Goal: Task Accomplishment & Management: Manage account settings

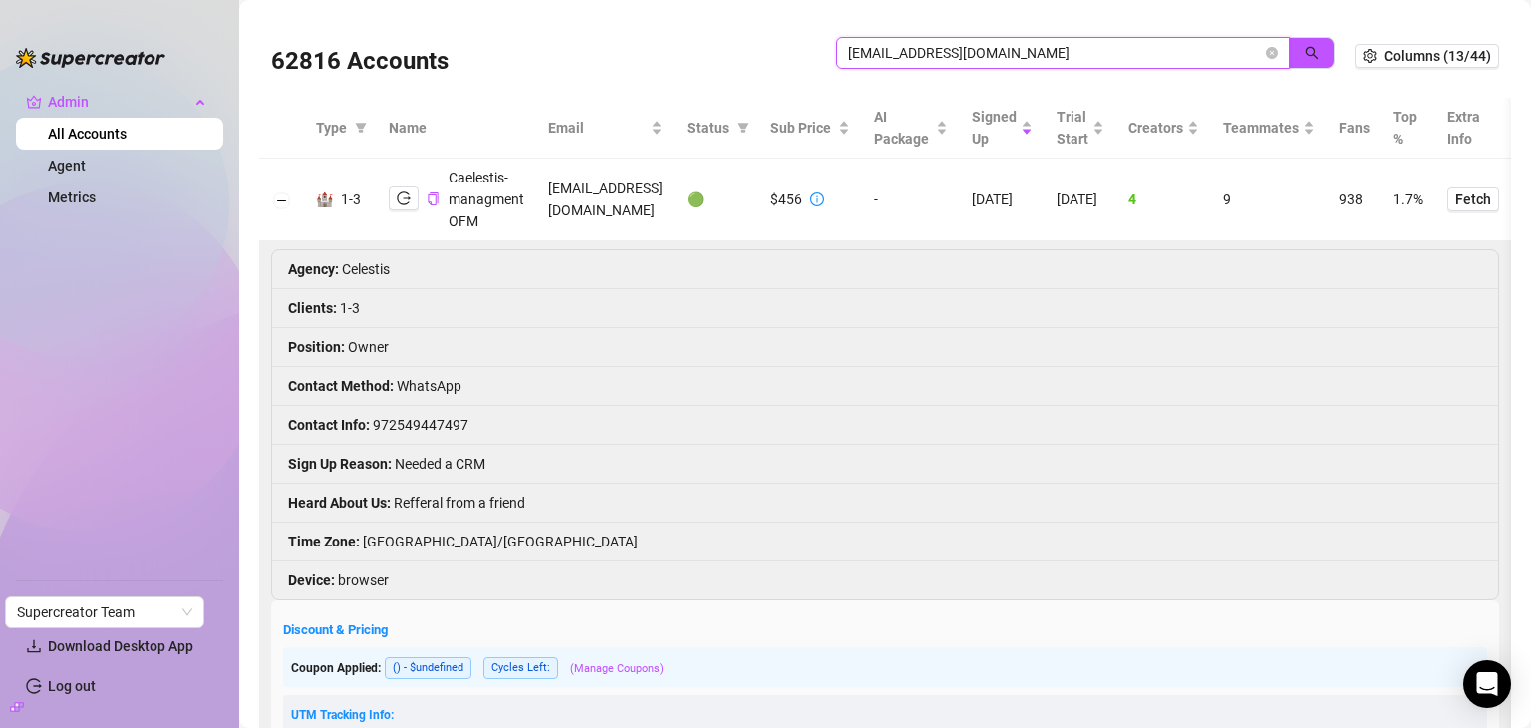
drag, startPoint x: 1084, startPoint y: 51, endPoint x: 812, endPoint y: 62, distance: 271.4
click at [812, 62] on div "62816 Accounts danielschabesbu@gmail.com" at bounding box center [813, 56] width 1084 height 68
paste input "elle@sinfluence.vip"
click at [1305, 49] on icon "search" at bounding box center [1312, 53] width 14 height 14
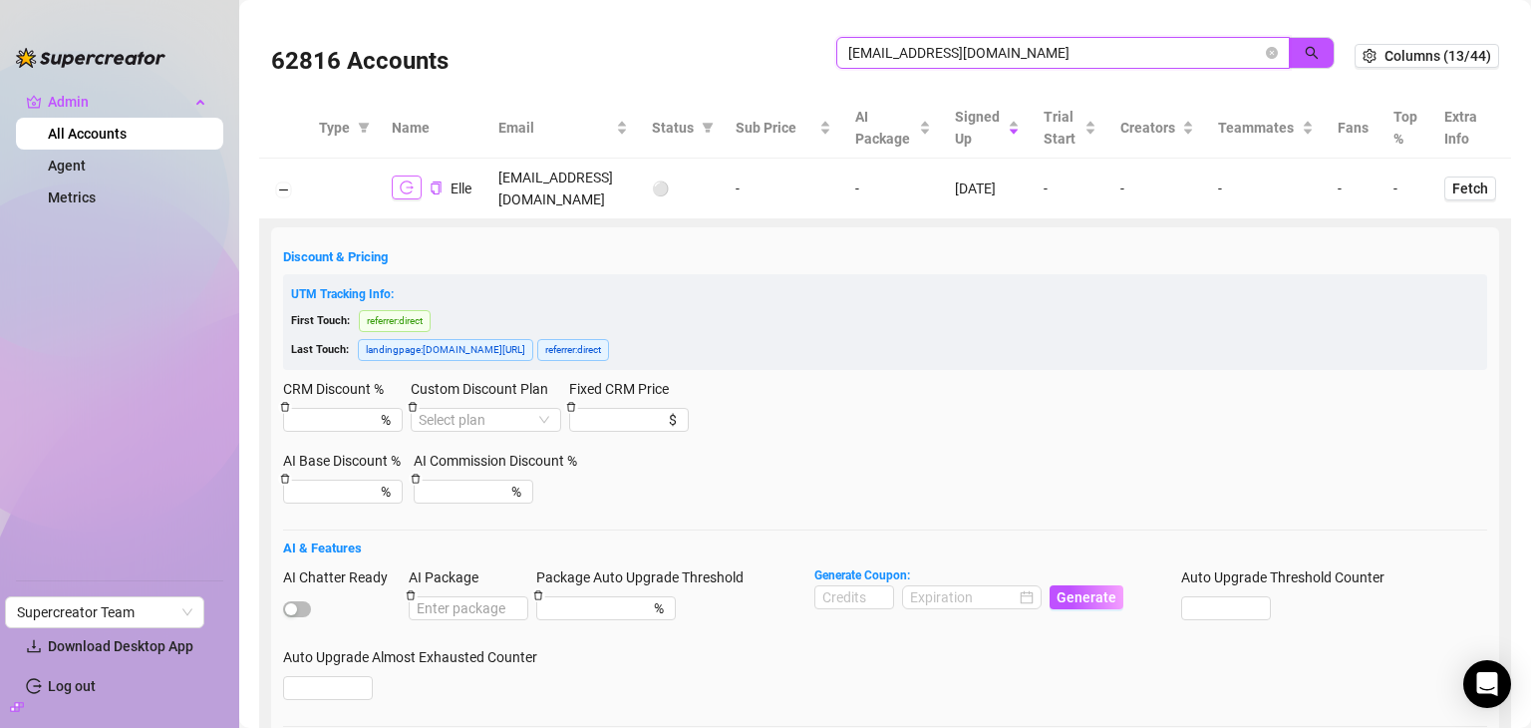
type input "elle@sinfluence.vip"
click at [395, 175] on button "button" at bounding box center [407, 187] width 30 height 24
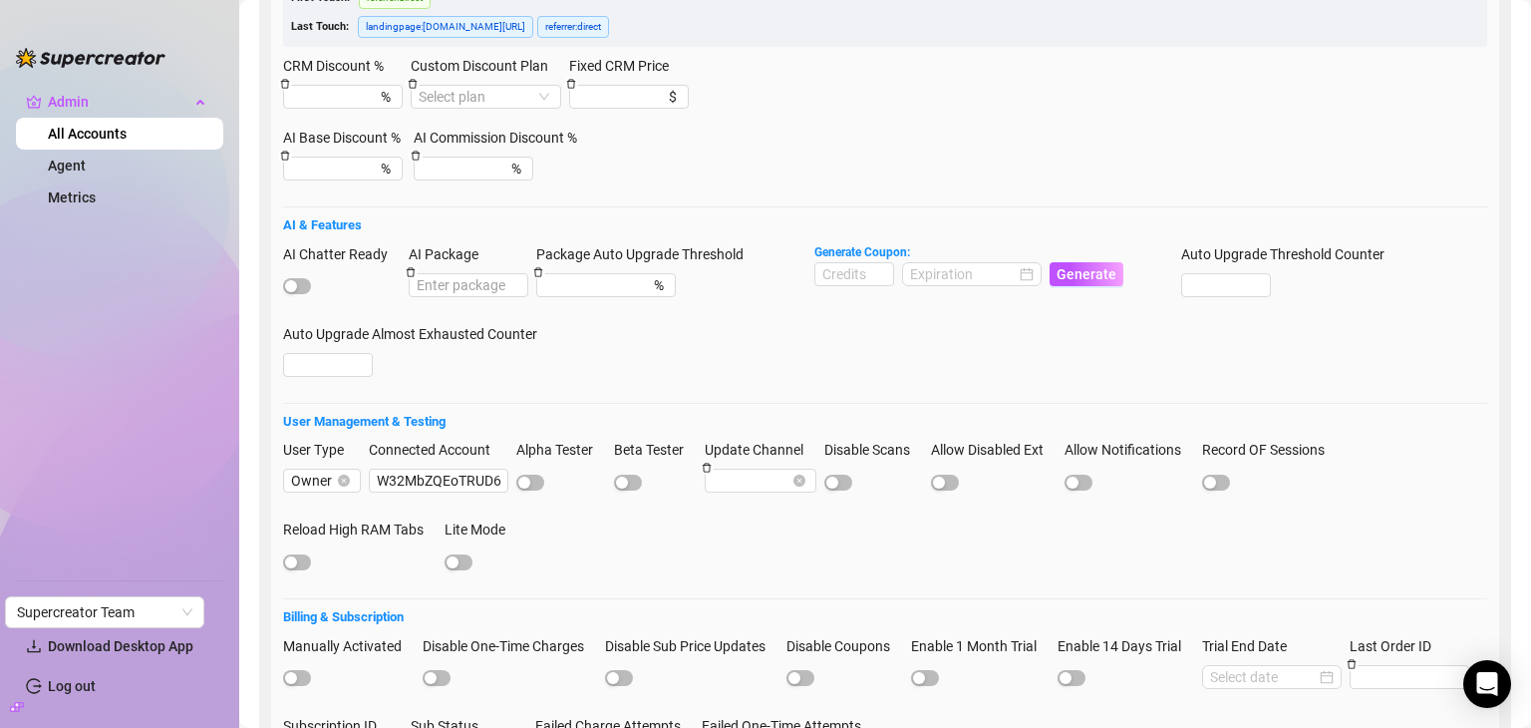
scroll to position [331, 0]
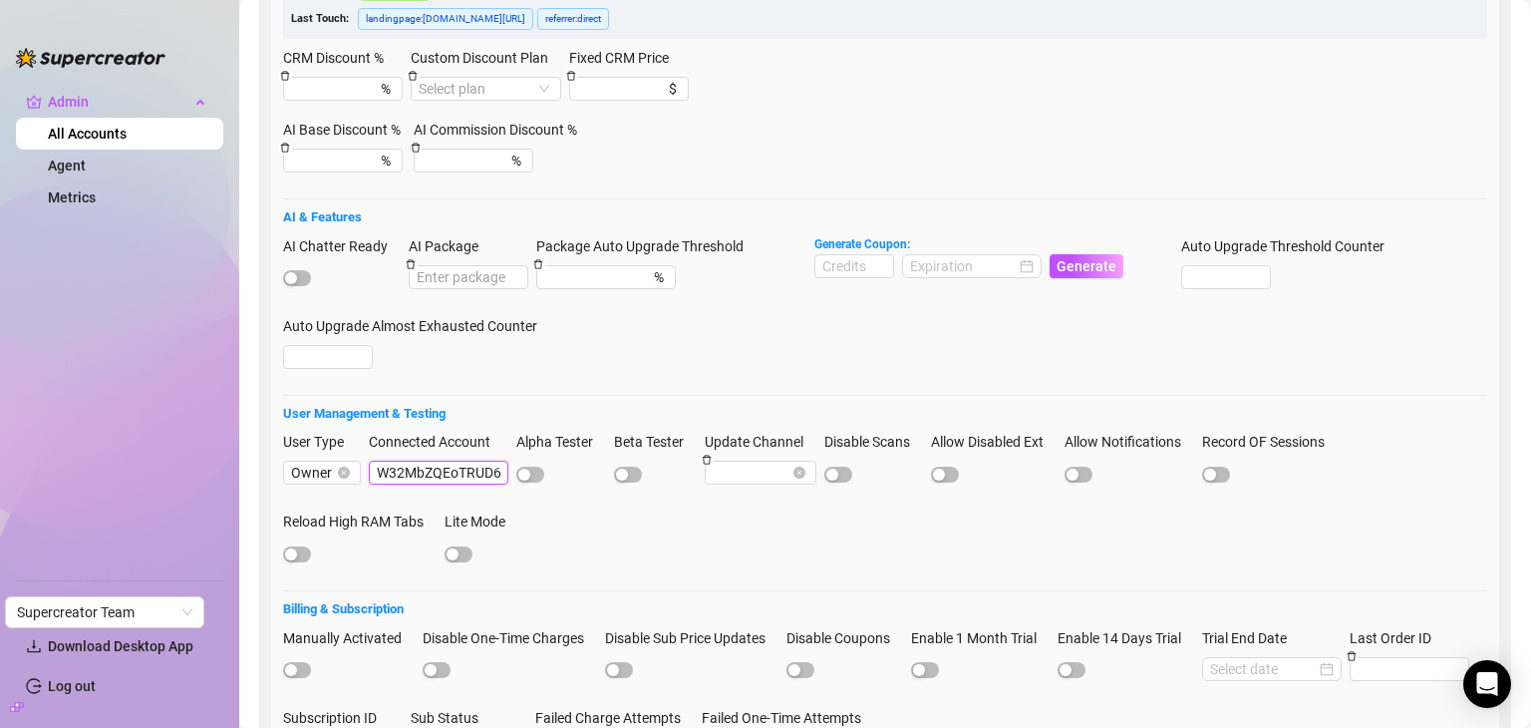
click at [407, 461] on input "W32MbZQEoTRUD62DZ2viM2j6V9G3" at bounding box center [439, 473] width 140 height 24
click at [459, 461] on input "W32MbZQEoTRUD62DZ2viM2j6V9G3" at bounding box center [439, 473] width 140 height 24
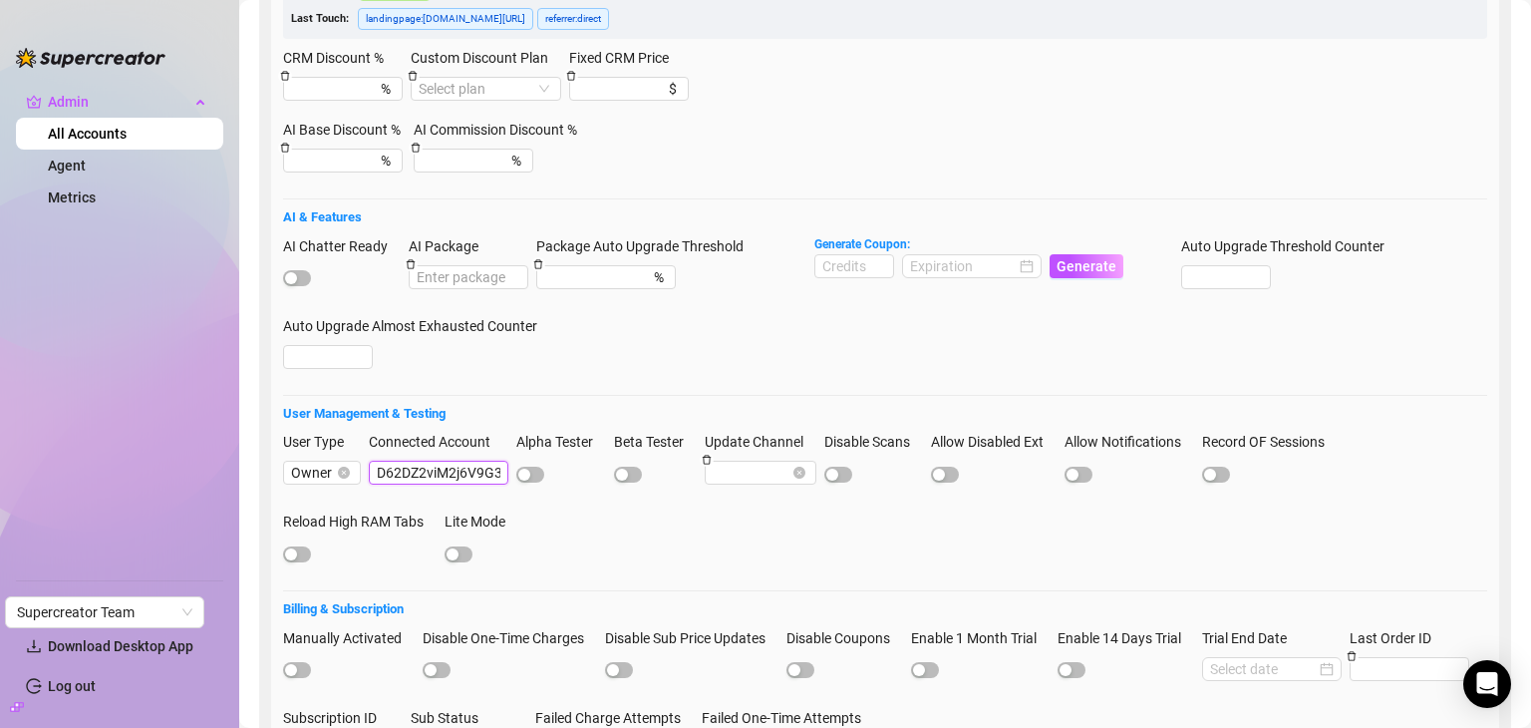
drag, startPoint x: 459, startPoint y: 456, endPoint x: 565, endPoint y: 451, distance: 106.8
click at [565, 451] on div "User Type Owner Connected Account W32MbZQEoTRUD62DZ2viM2j6V9G3 Alpha Tester Bet…" at bounding box center [885, 507] width 1204 height 152
click at [498, 461] on input "W32MbZQEoTRUD62DZ2viM2j6V9G3" at bounding box center [439, 473] width 140 height 24
drag, startPoint x: 502, startPoint y: 452, endPoint x: 307, endPoint y: 460, distance: 195.5
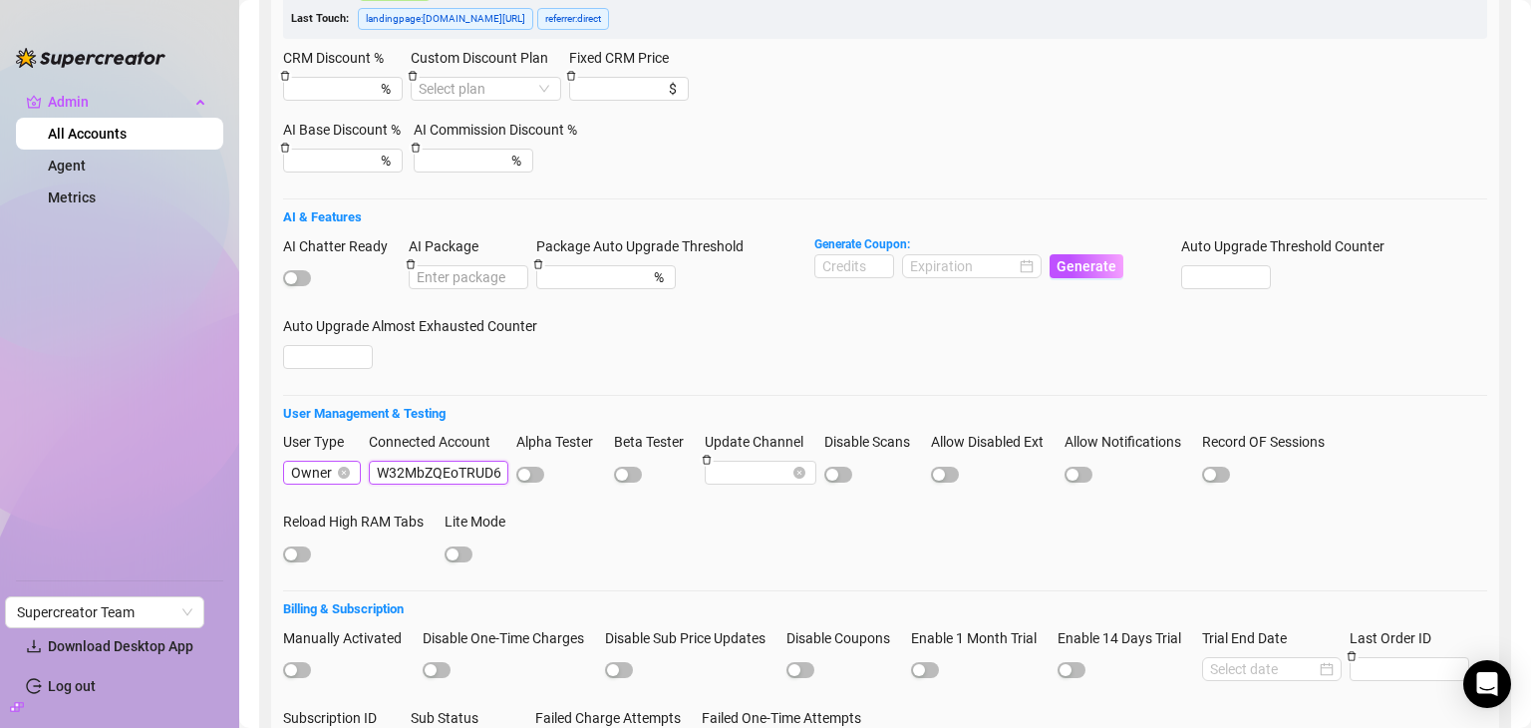
click at [307, 460] on div "User Type Owner Connected Account W32MbZQEoTRUD62DZ2viM2j6V9G3 Alpha Tester Bet…" at bounding box center [885, 507] width 1204 height 152
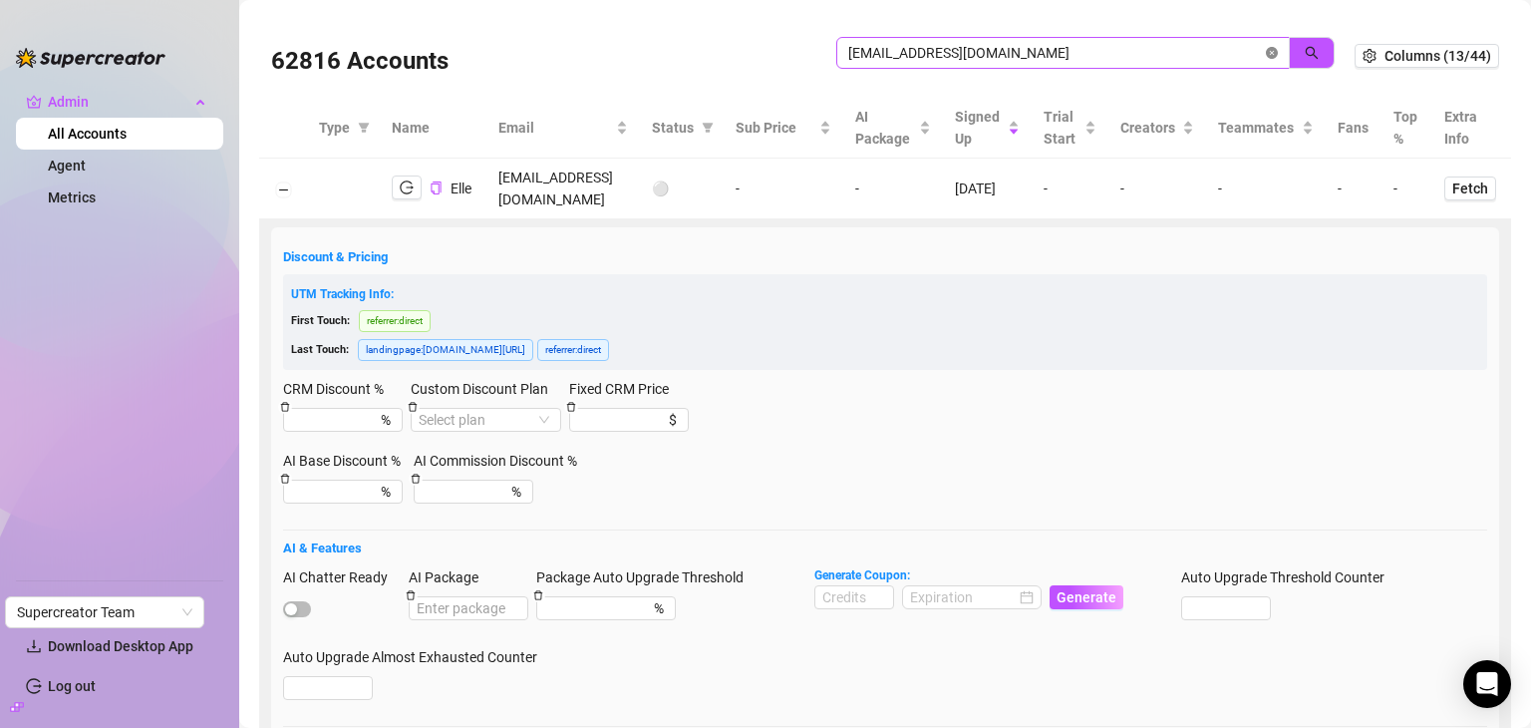
click at [1266, 54] on icon "close-circle" at bounding box center [1272, 53] width 12 height 12
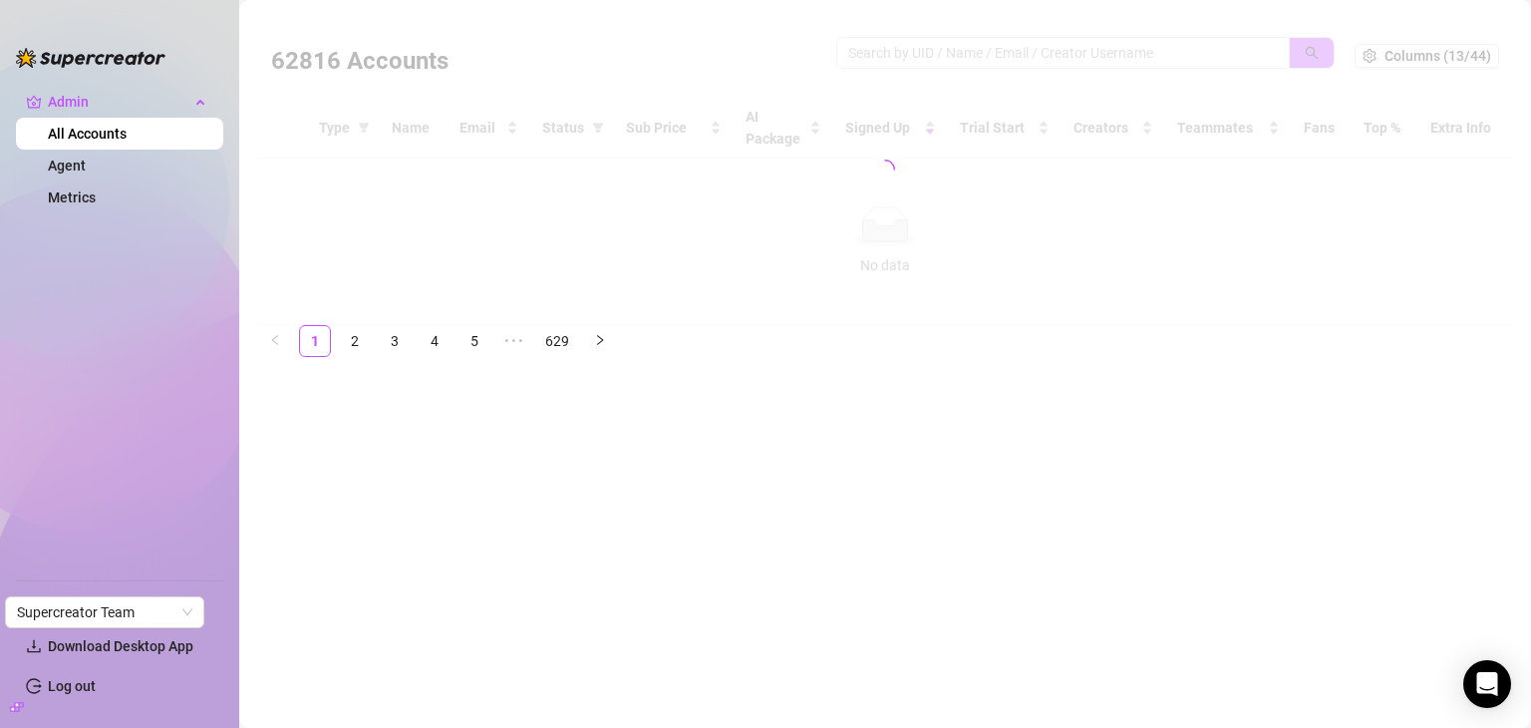
click at [1053, 42] on div at bounding box center [885, 169] width 1252 height 311
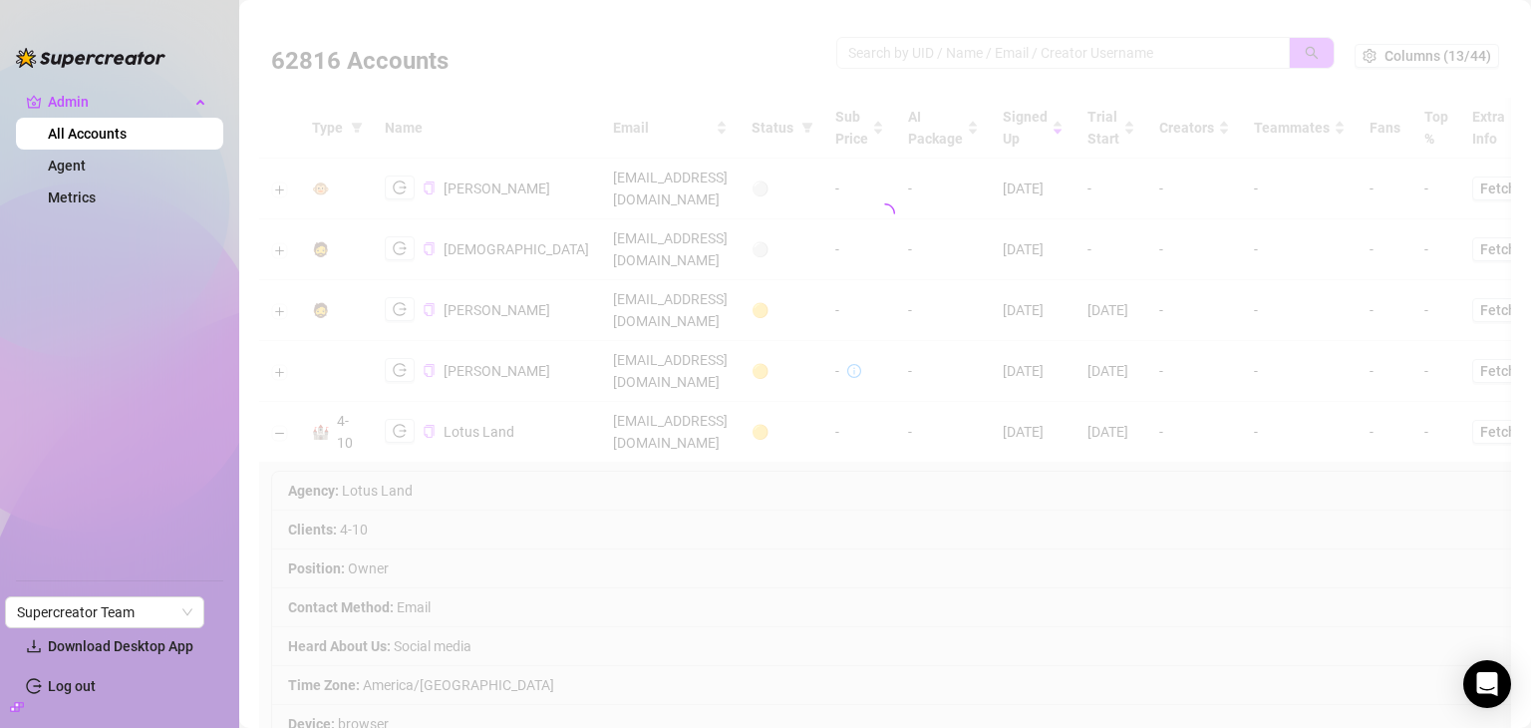
click at [1004, 50] on div at bounding box center [885, 213] width 1252 height 399
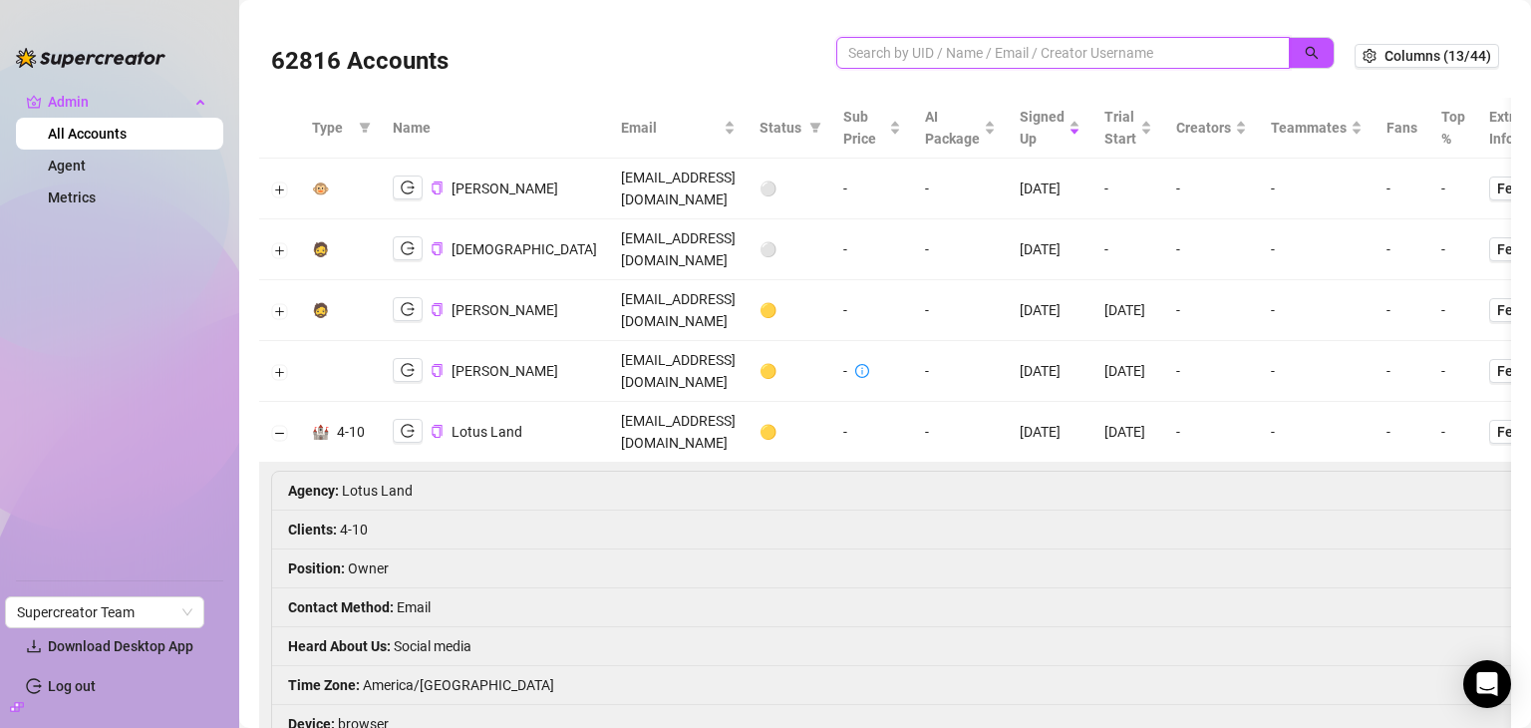
click at [1004, 50] on input "search" at bounding box center [1055, 53] width 414 height 22
paste input "W32MbZQEoTRUD62DZ2viM2j6V9G3"
click at [1306, 48] on icon "search" at bounding box center [1312, 53] width 13 height 13
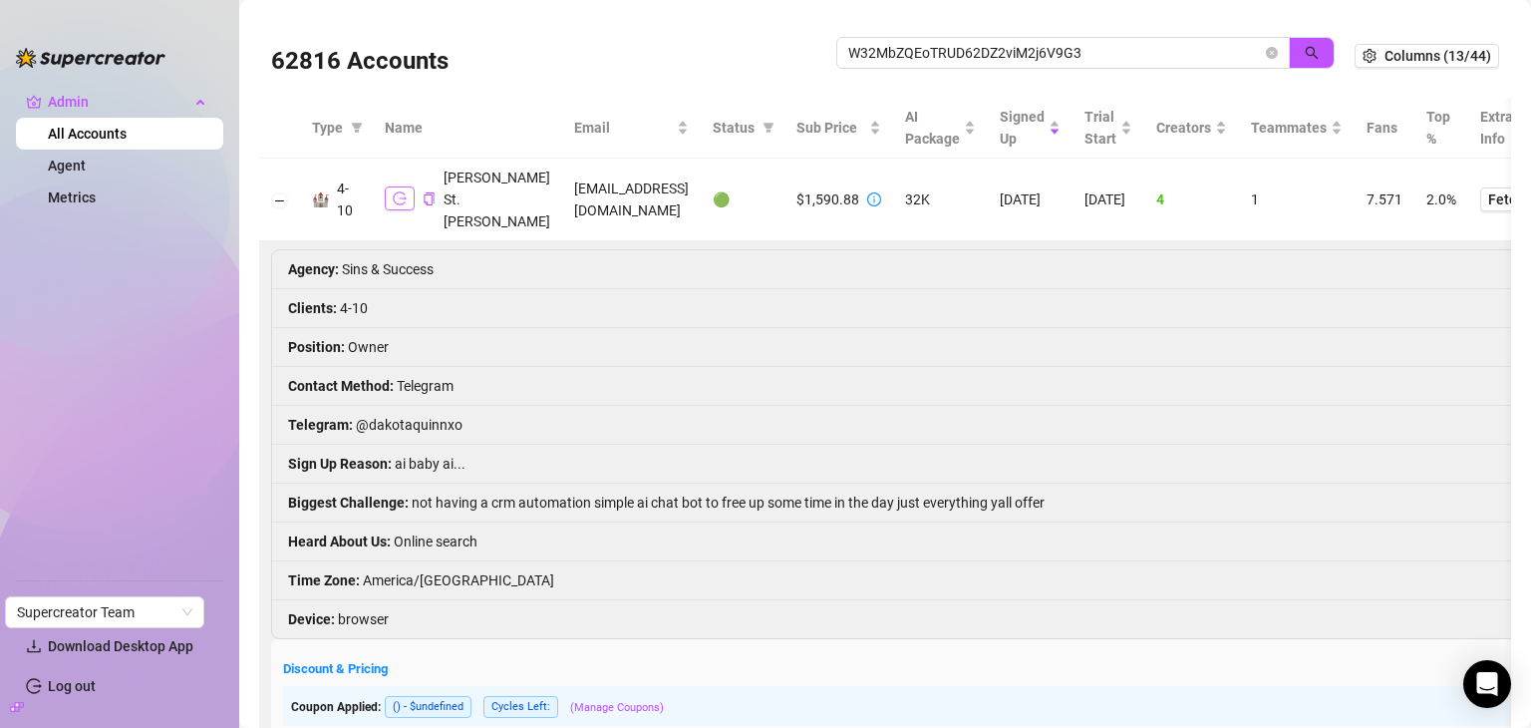
click at [399, 191] on icon "logout" at bounding box center [400, 198] width 14 height 14
drag, startPoint x: 1119, startPoint y: 57, endPoint x: 795, endPoint y: 47, distance: 324.1
click at [795, 47] on div "62816 Accounts W32MbZQEoTRUD62DZ2viM2j6V9G3" at bounding box center [813, 56] width 1084 height 68
paste input "briannag.01@yahoo.com"
click at [1289, 55] on button "button" at bounding box center [1312, 53] width 46 height 32
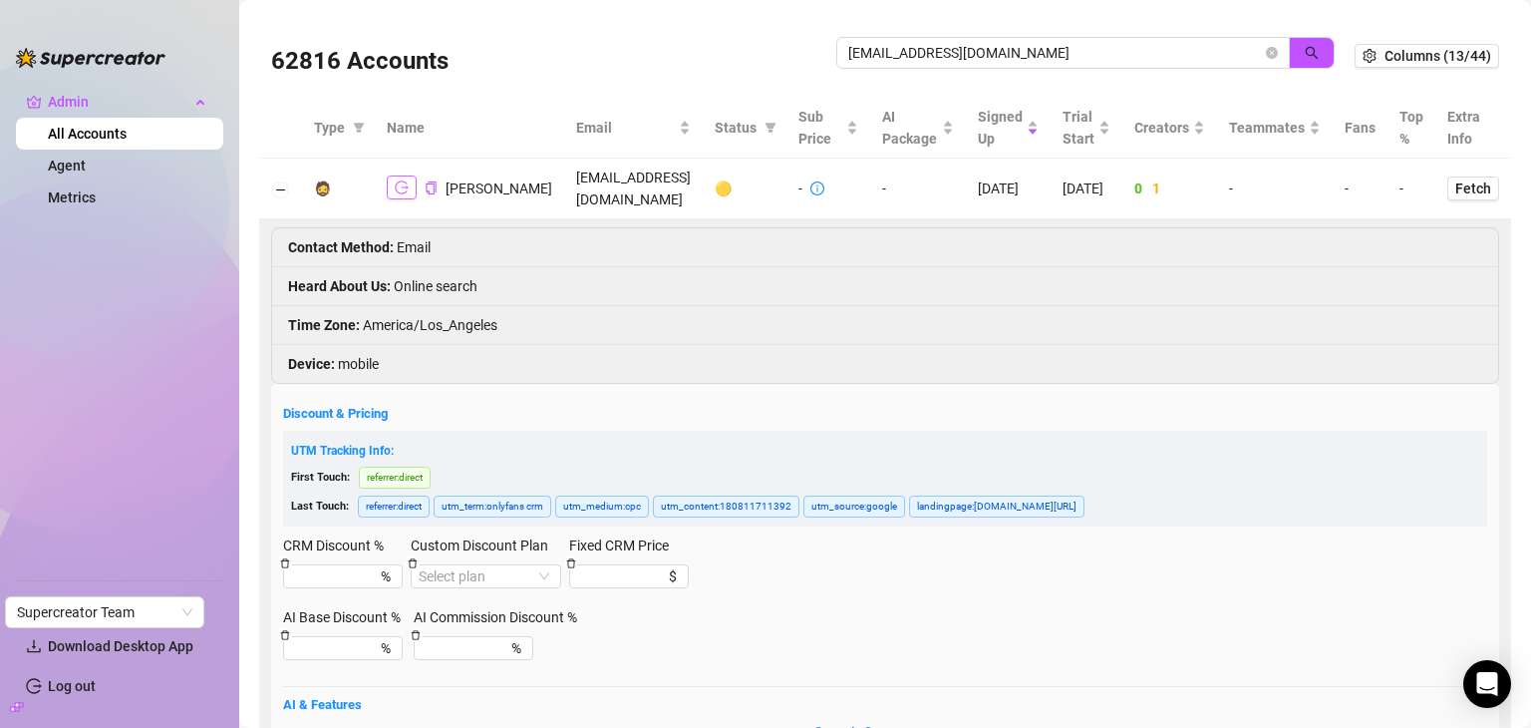
click at [398, 184] on button "button" at bounding box center [402, 187] width 30 height 24
drag, startPoint x: 1026, startPoint y: 43, endPoint x: 806, endPoint y: 46, distance: 219.3
click at [806, 46] on div "62816 Accounts briannag.01@yahoo.com" at bounding box center [813, 56] width 1084 height 68
paste input "danielschabesbu@gmail"
click at [1305, 57] on icon "search" at bounding box center [1312, 53] width 14 height 14
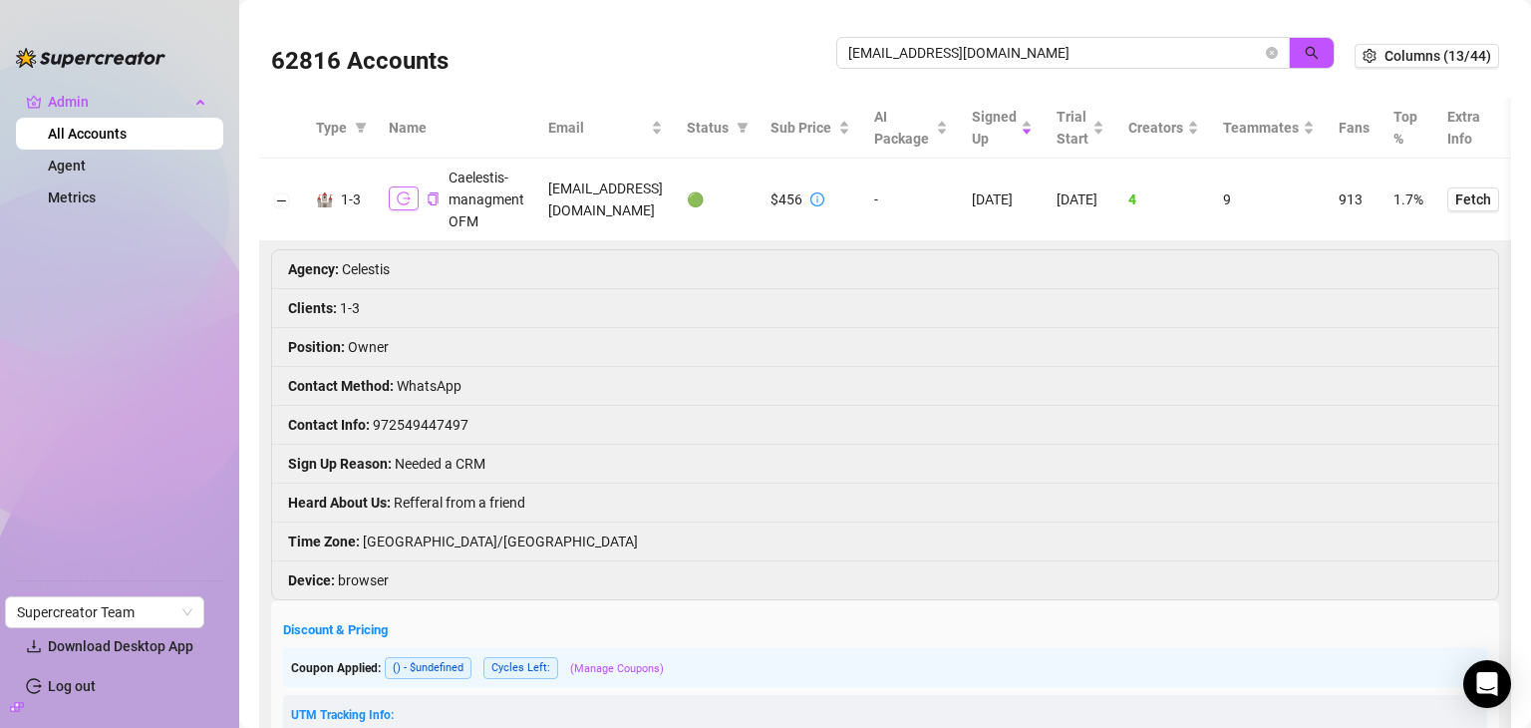
click at [391, 200] on button "button" at bounding box center [404, 198] width 30 height 24
click at [1077, 42] on input "danielschabesbu@gmail.com" at bounding box center [1055, 53] width 414 height 22
drag, startPoint x: 1077, startPoint y: 41, endPoint x: 745, endPoint y: 72, distance: 333.4
click at [745, 72] on div "62816 Accounts danielschabesbu@gmail.com" at bounding box center [813, 56] width 1084 height 68
click at [1302, 33] on div "62816 Accounts landry" at bounding box center [813, 56] width 1084 height 68
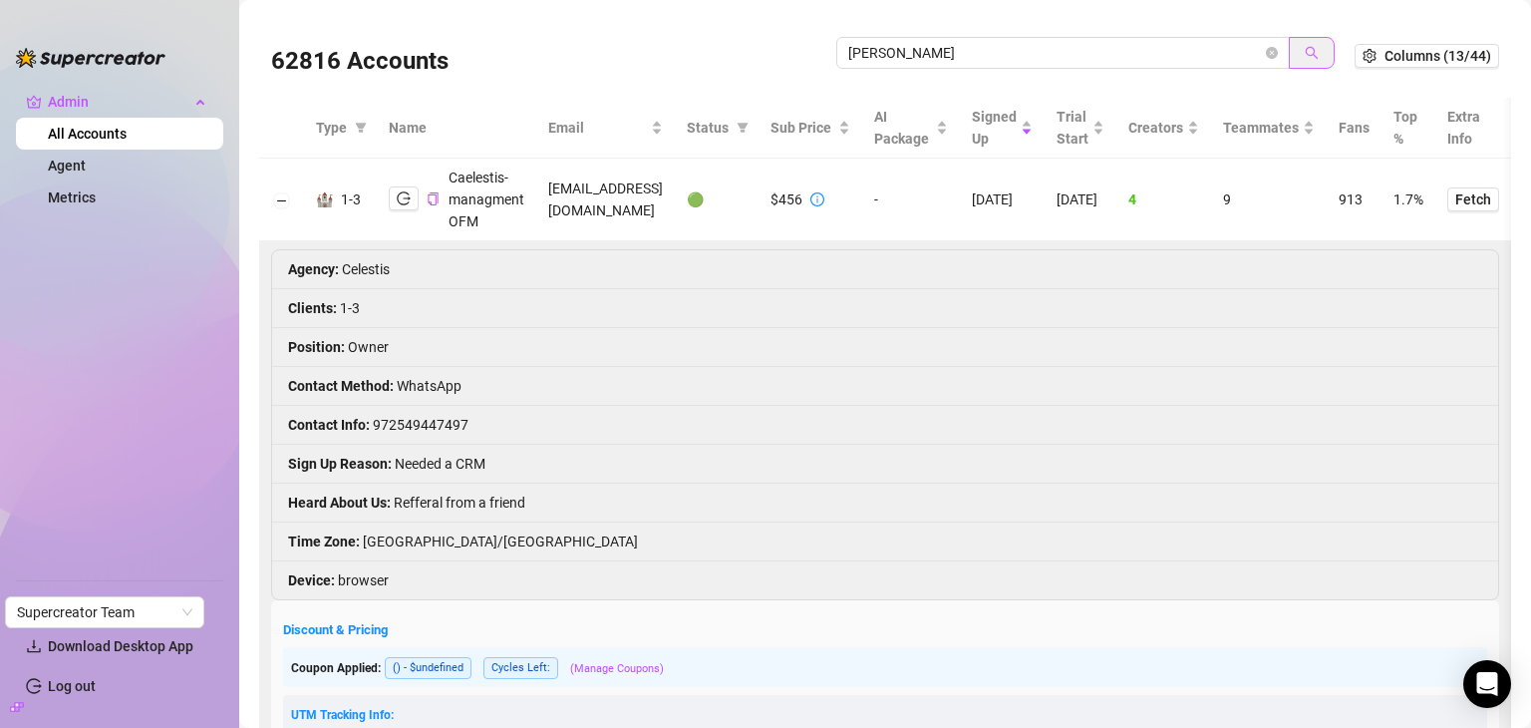
click at [1305, 51] on icon "search" at bounding box center [1312, 53] width 14 height 14
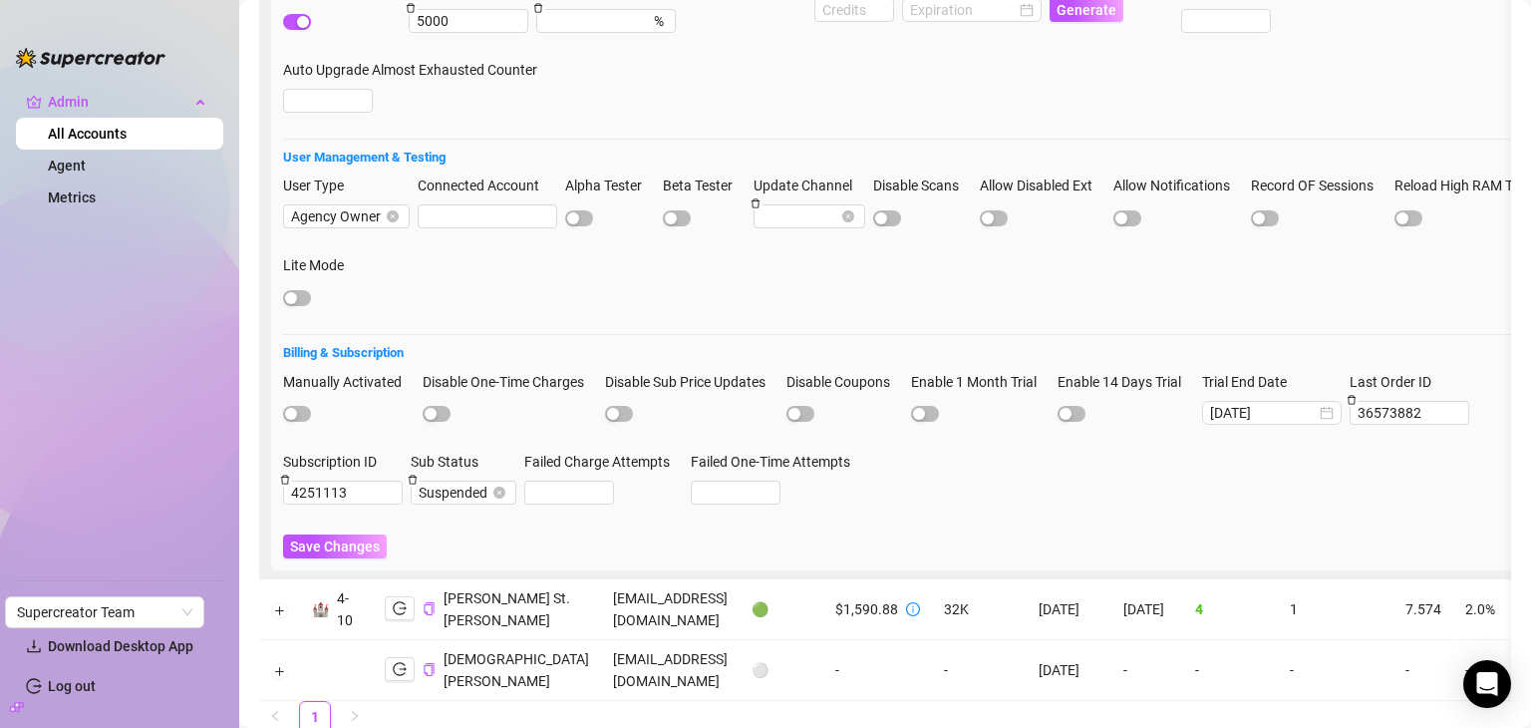
scroll to position [872, 0]
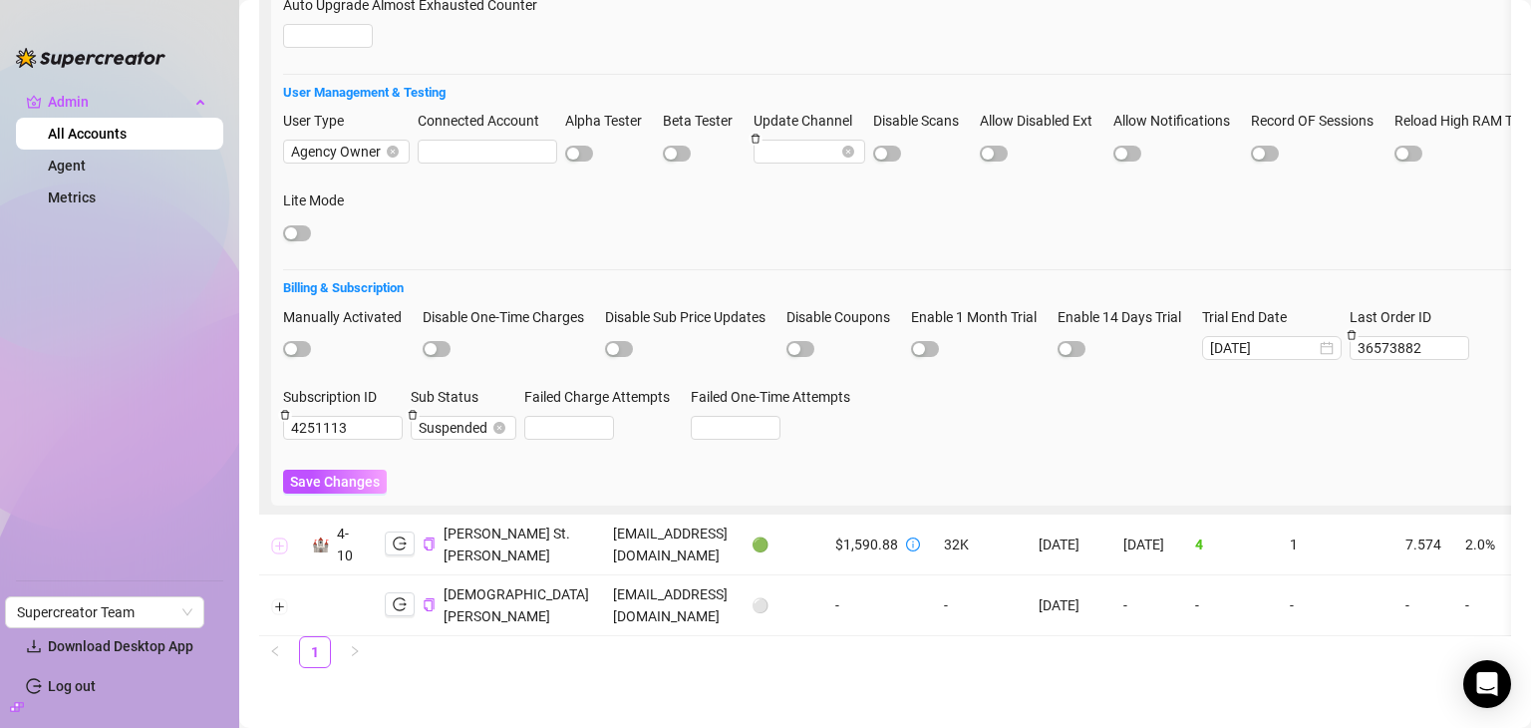
click at [280, 537] on button "Expand row" at bounding box center [280, 545] width 16 height 16
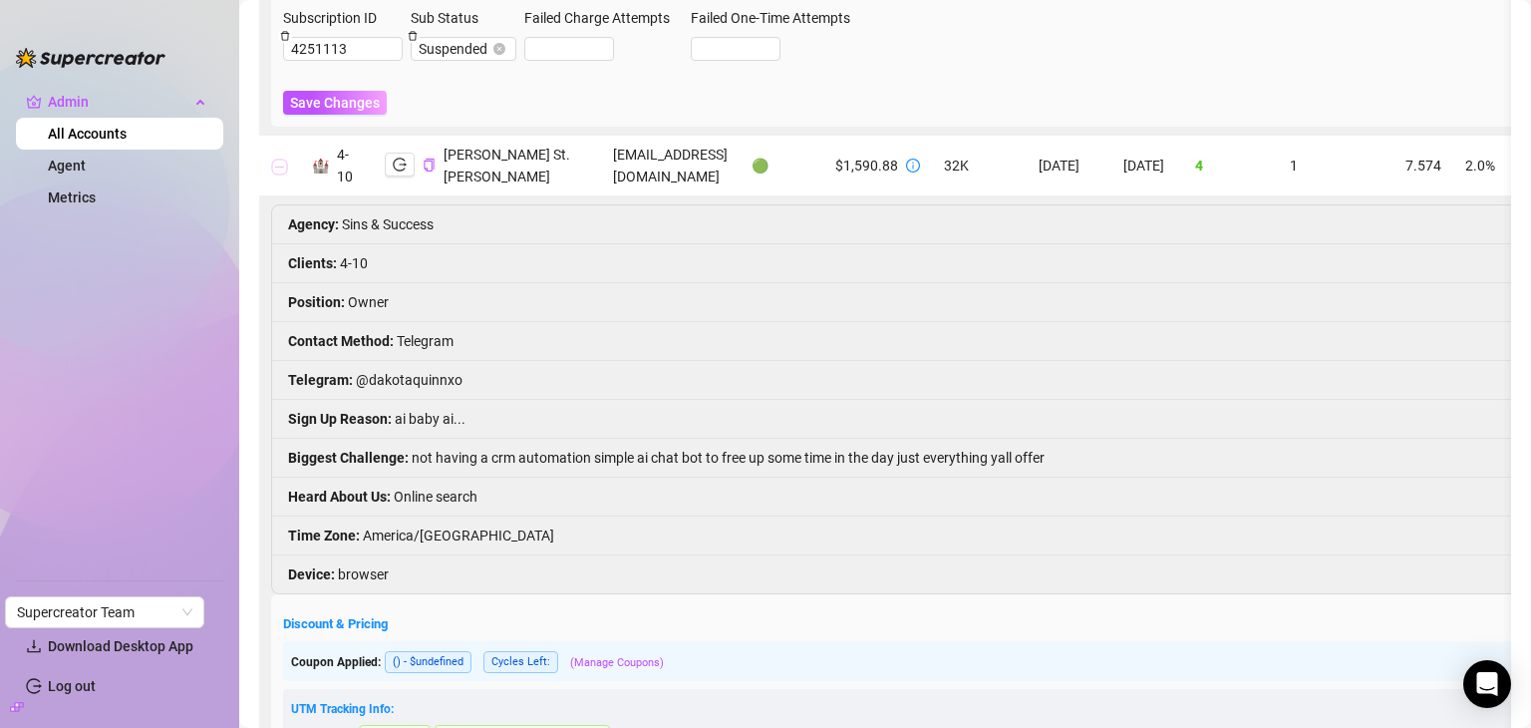
scroll to position [1249, 0]
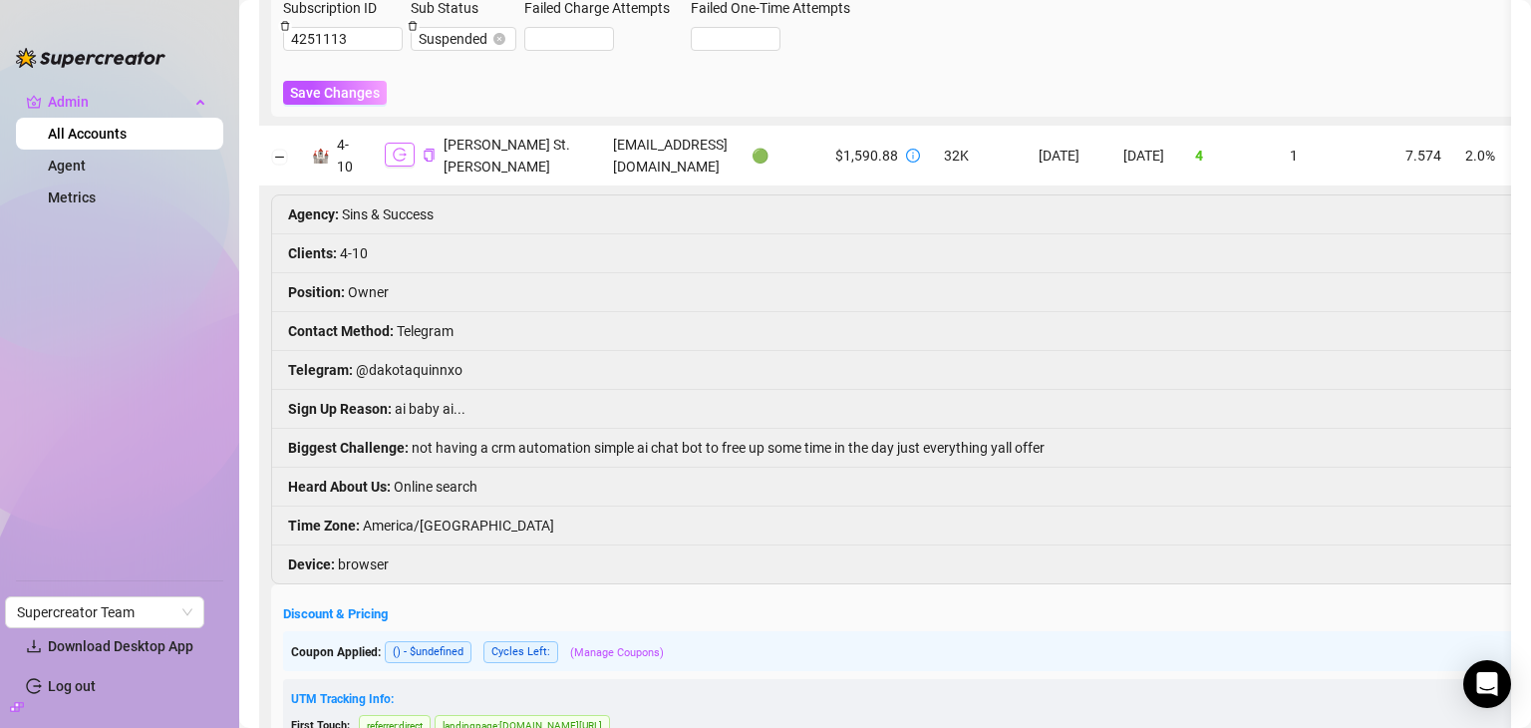
click at [397, 156] on icon "logout" at bounding box center [400, 155] width 14 height 13
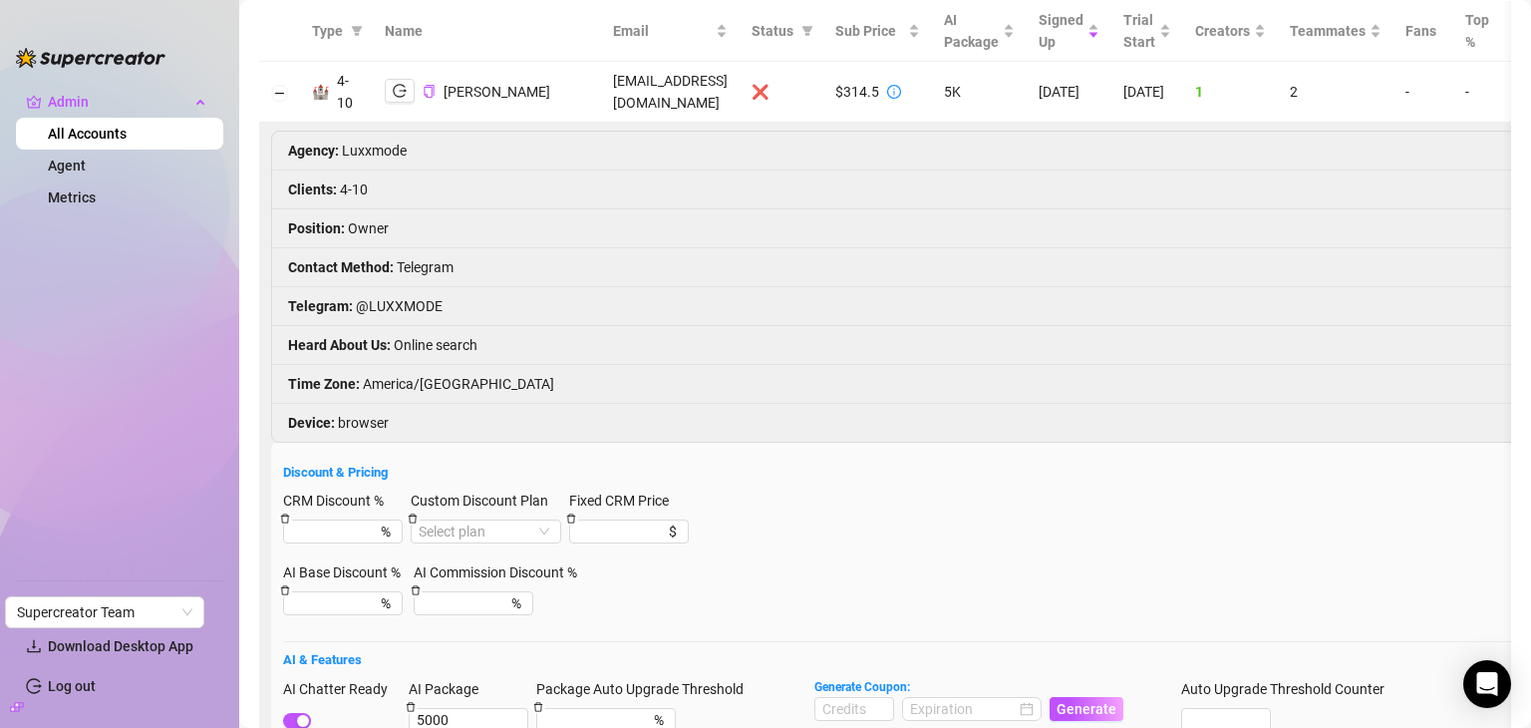
scroll to position [0, 0]
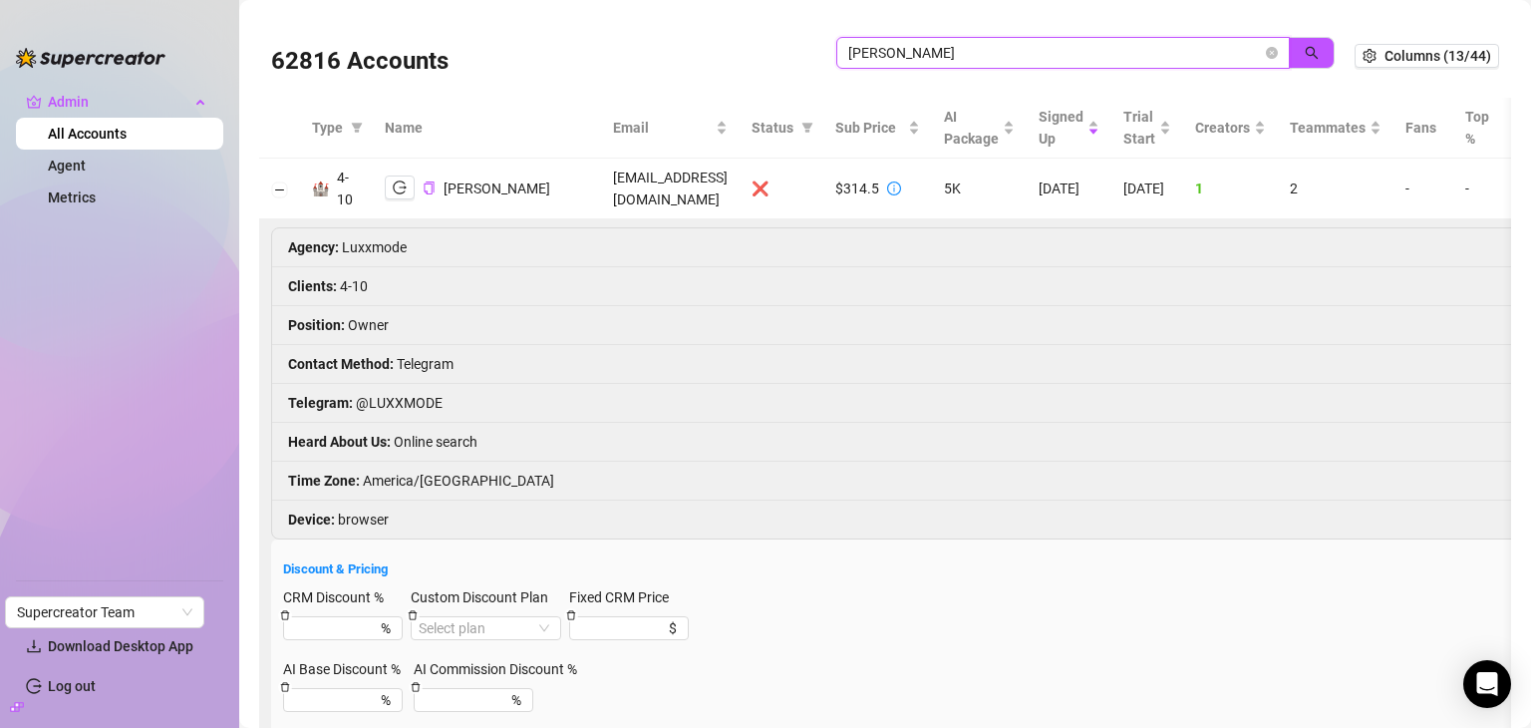
drag, startPoint x: 976, startPoint y: 56, endPoint x: 773, endPoint y: 46, distance: 203.6
click at [773, 46] on div "62816 Accounts landry" at bounding box center [813, 56] width 1084 height 68
paste input "info@onefoxy.com"
type input "info@onefoxy.com"
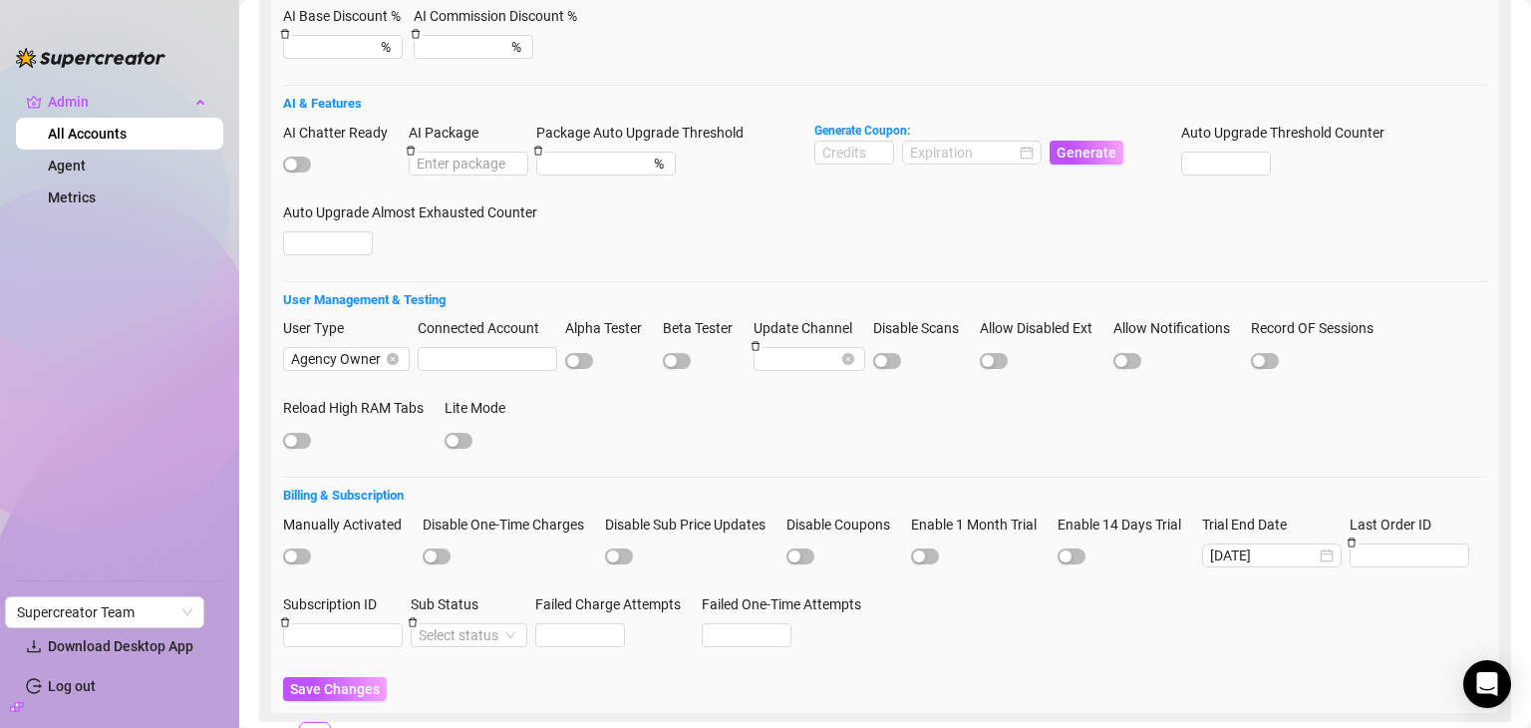
scroll to position [785, 0]
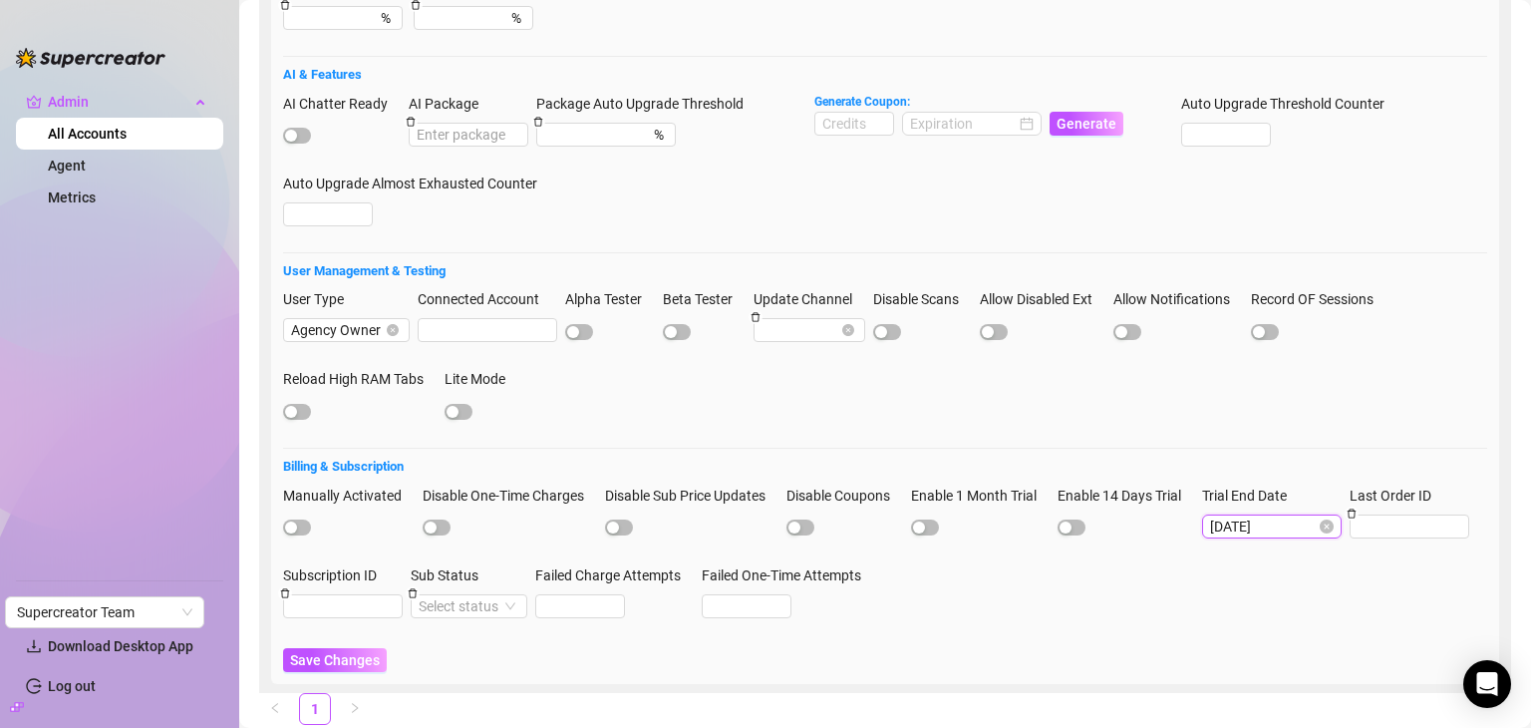
click at [1306, 515] on input "2025-09-12" at bounding box center [1263, 526] width 106 height 22
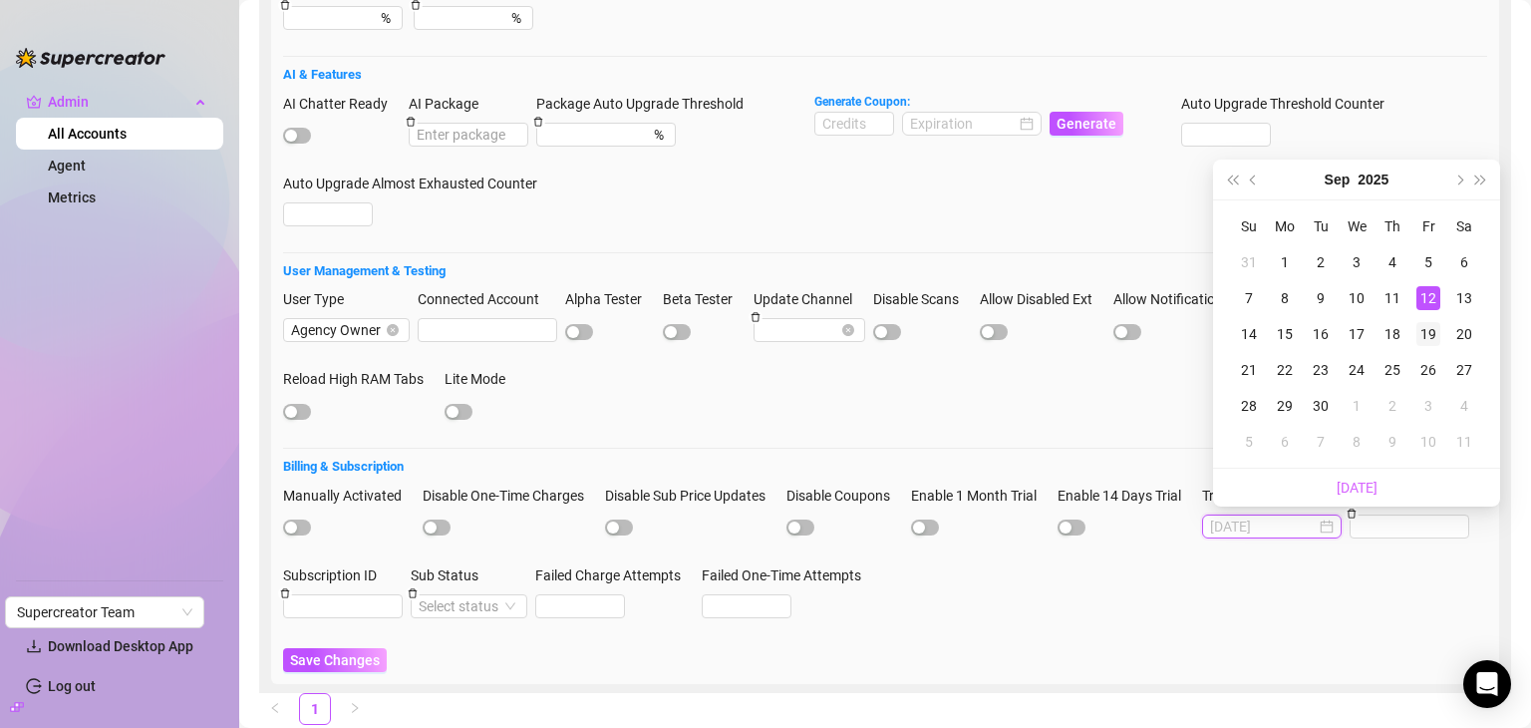
type input "2025-09-19"
click at [1423, 322] on div "19" at bounding box center [1428, 334] width 24 height 24
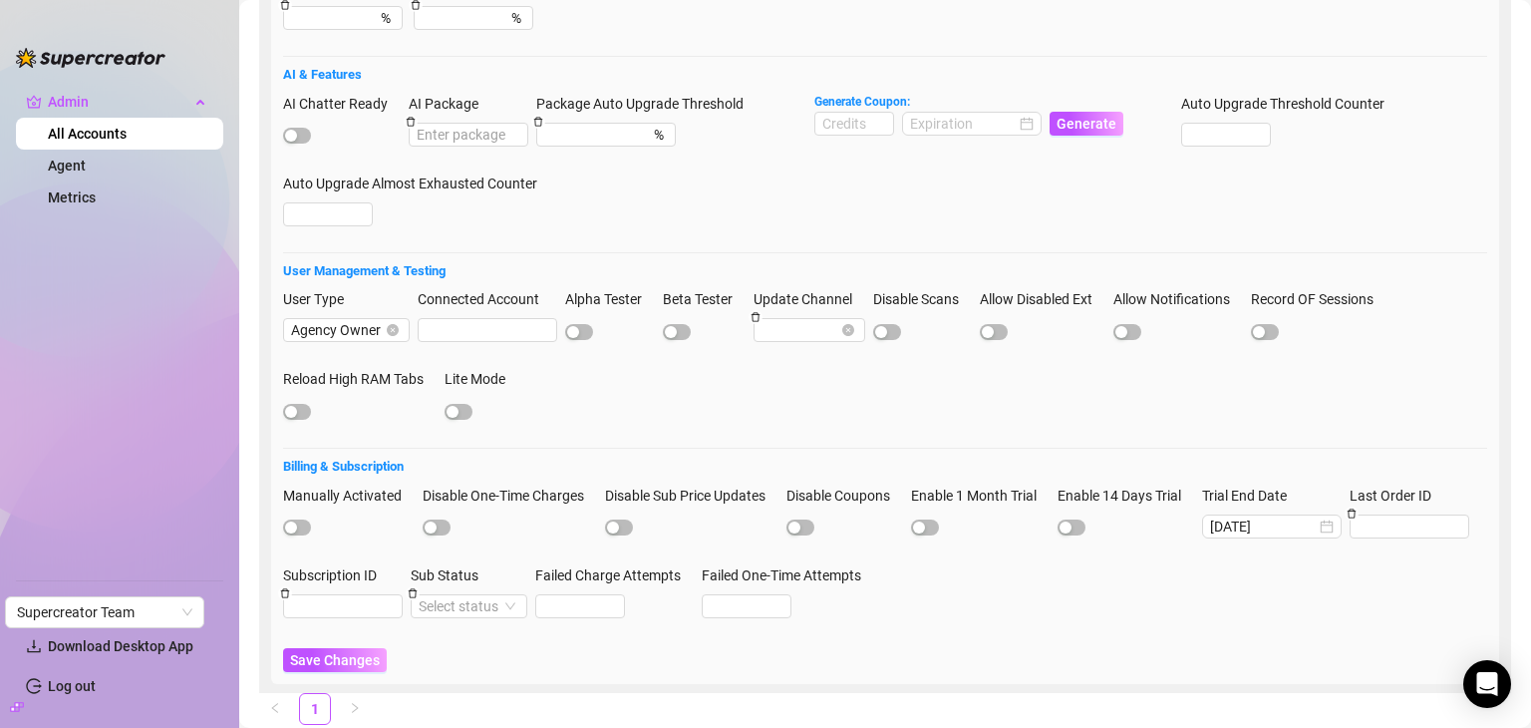
scroll to position [837, 0]
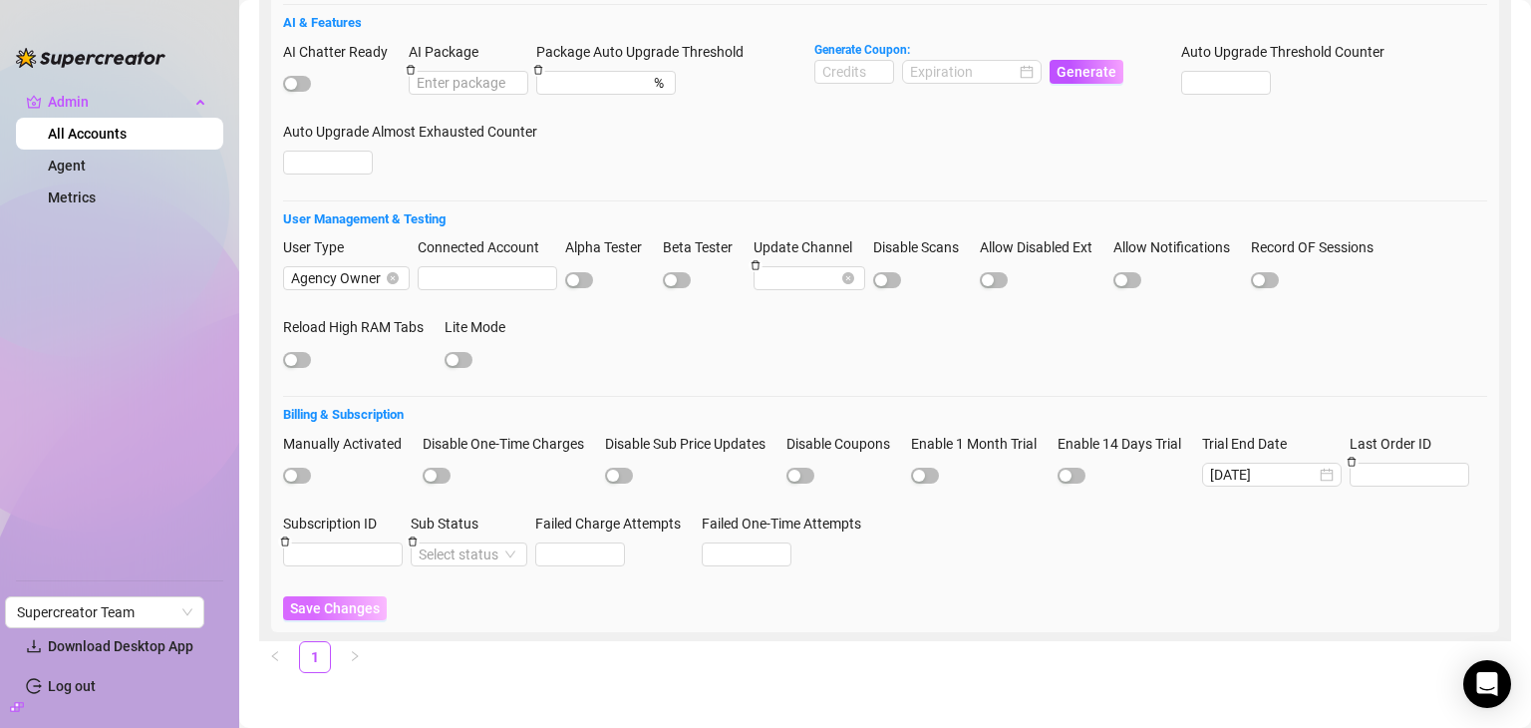
click at [359, 603] on span "Save Changes" at bounding box center [335, 608] width 90 height 16
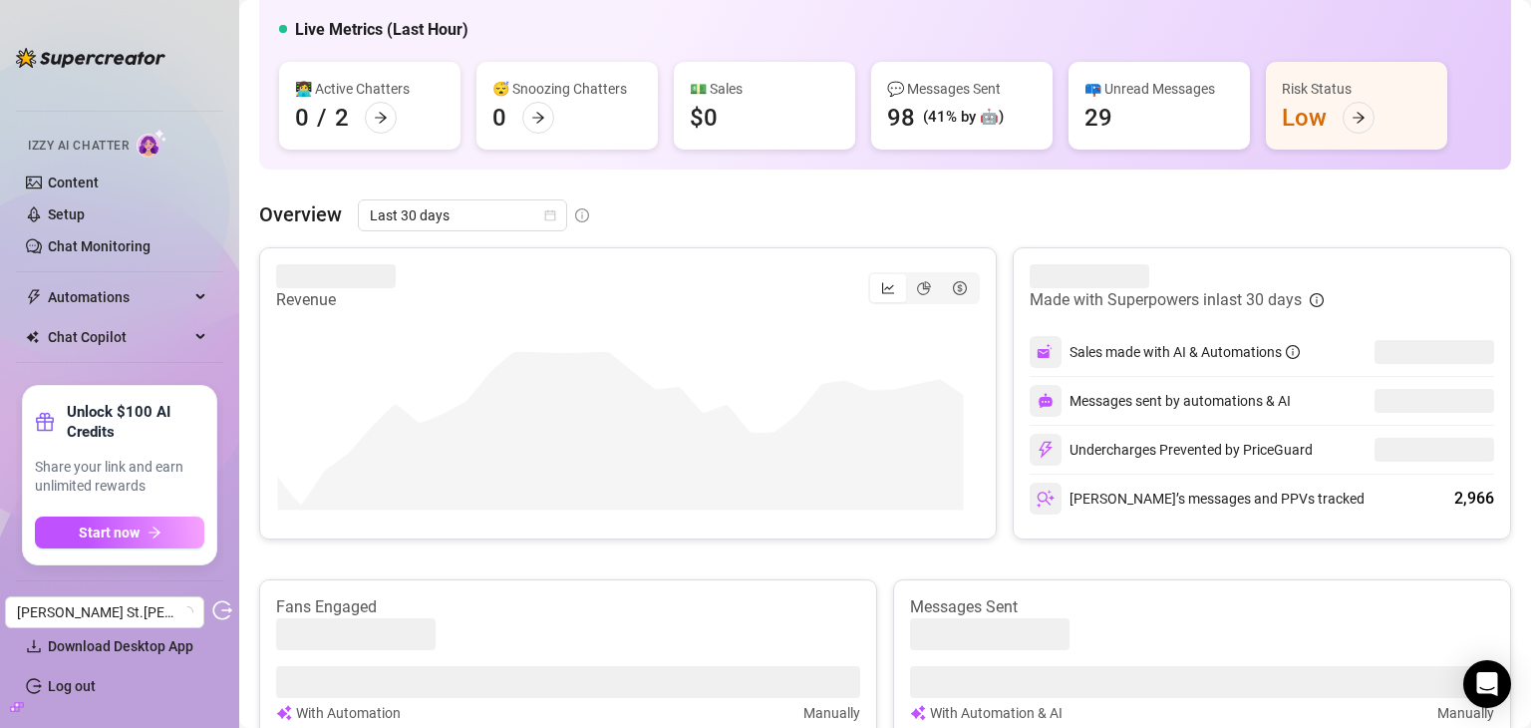
scroll to position [167, 0]
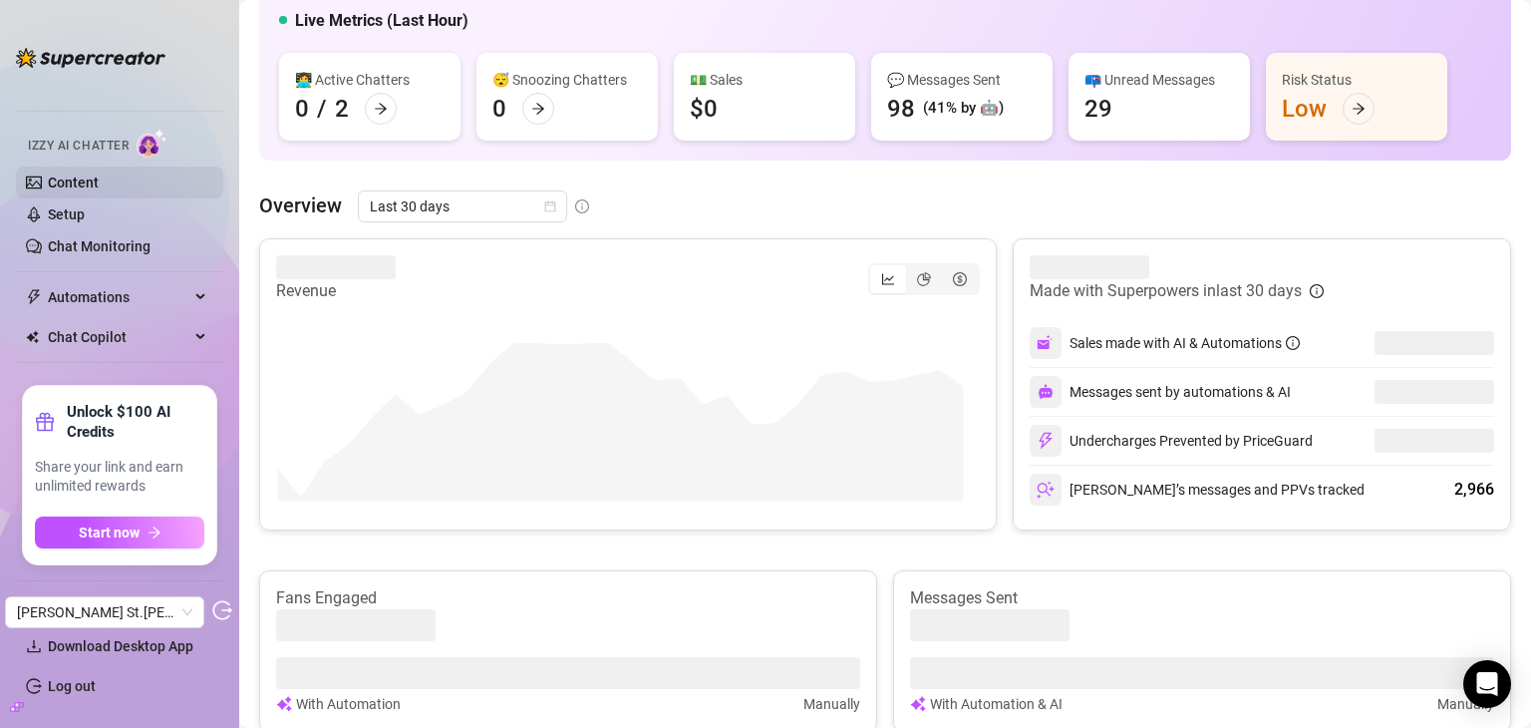
click at [81, 181] on link "Content" at bounding box center [73, 182] width 51 height 16
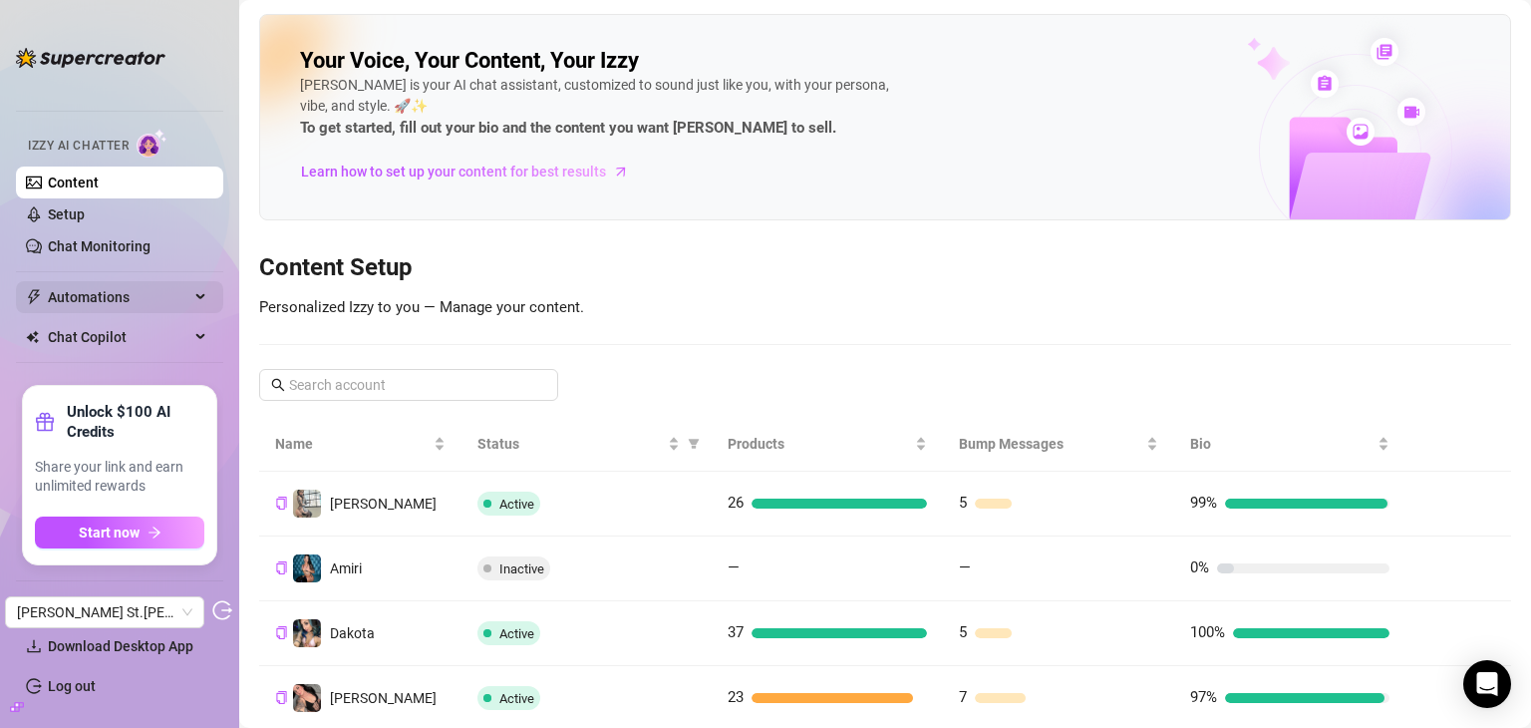
click at [84, 290] on span "Automations" at bounding box center [119, 297] width 142 height 32
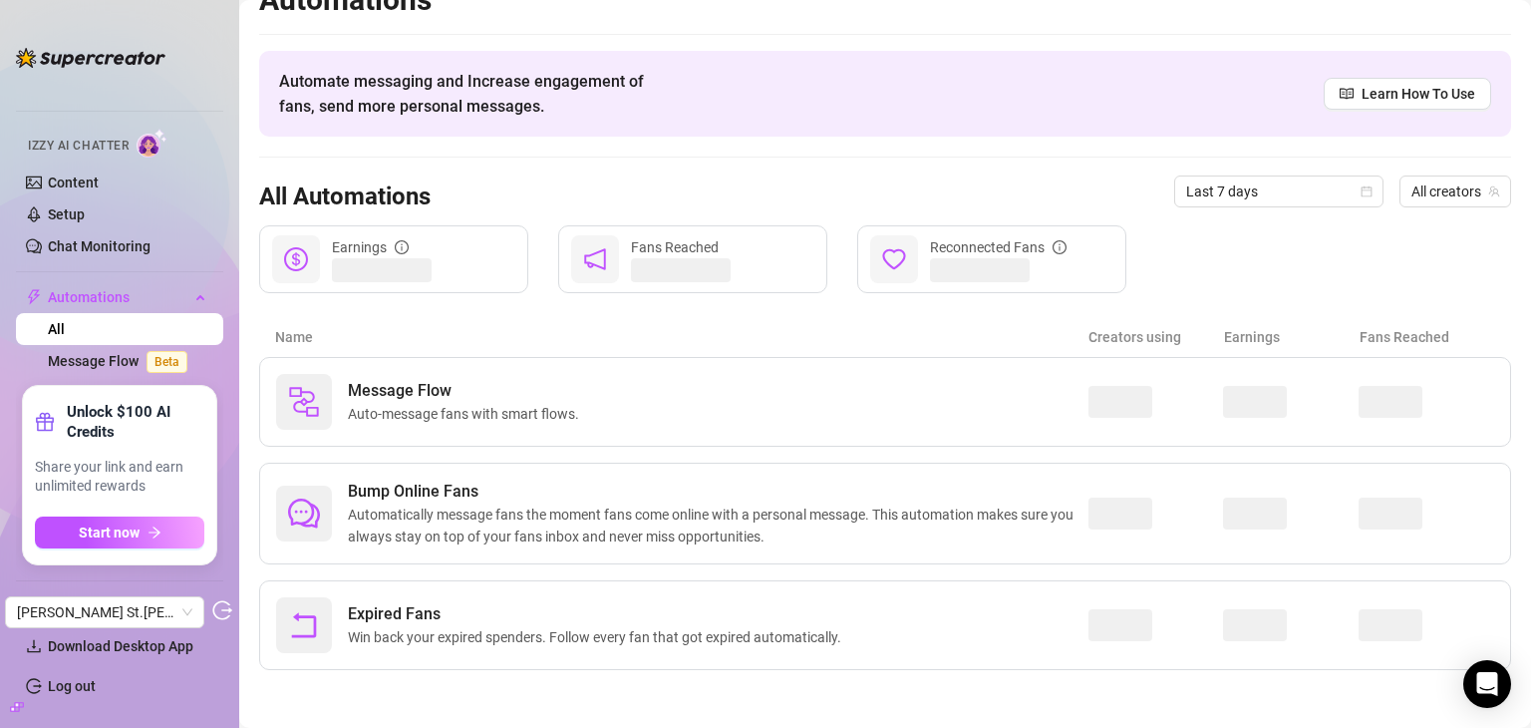
click at [30, 54] on img at bounding box center [91, 58] width 150 height 20
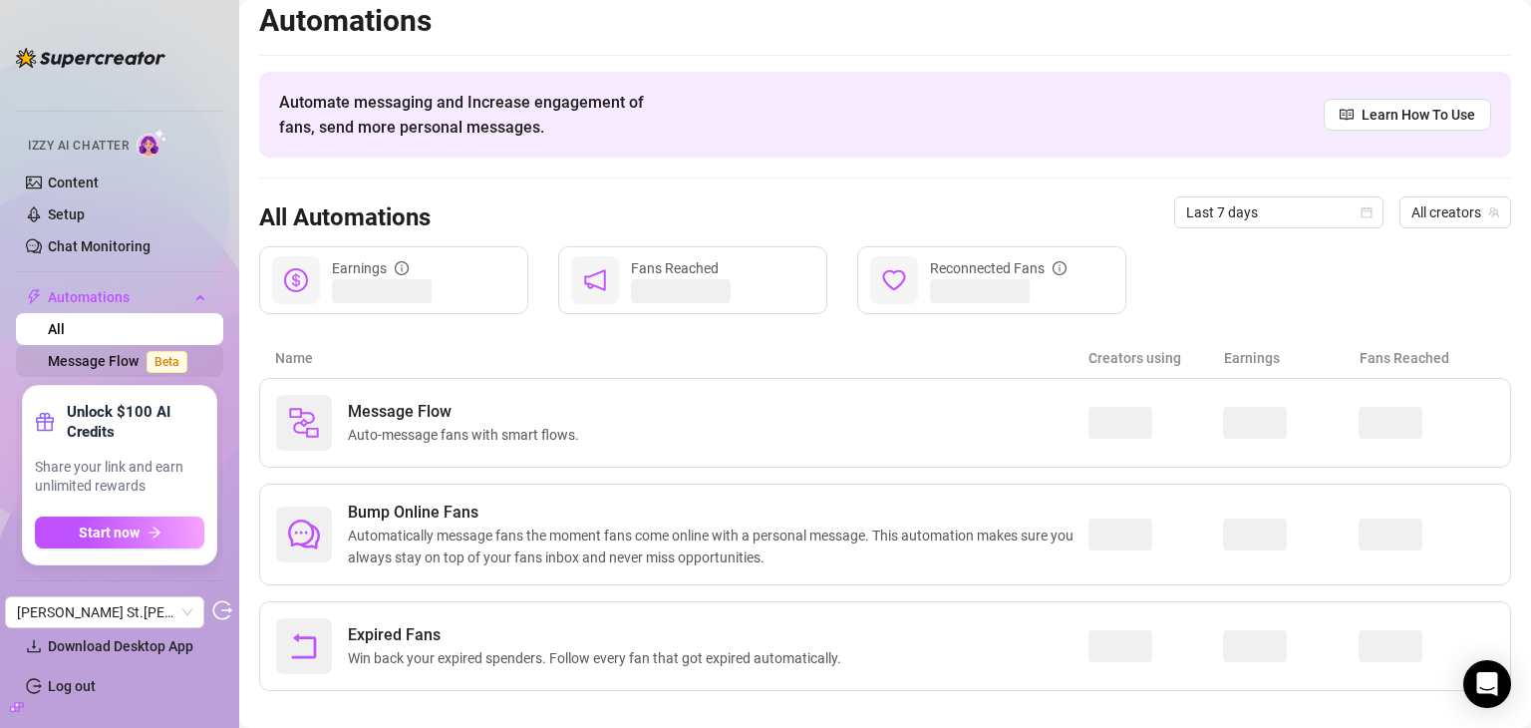
click at [105, 357] on link "Message Flow Beta" at bounding box center [122, 361] width 148 height 16
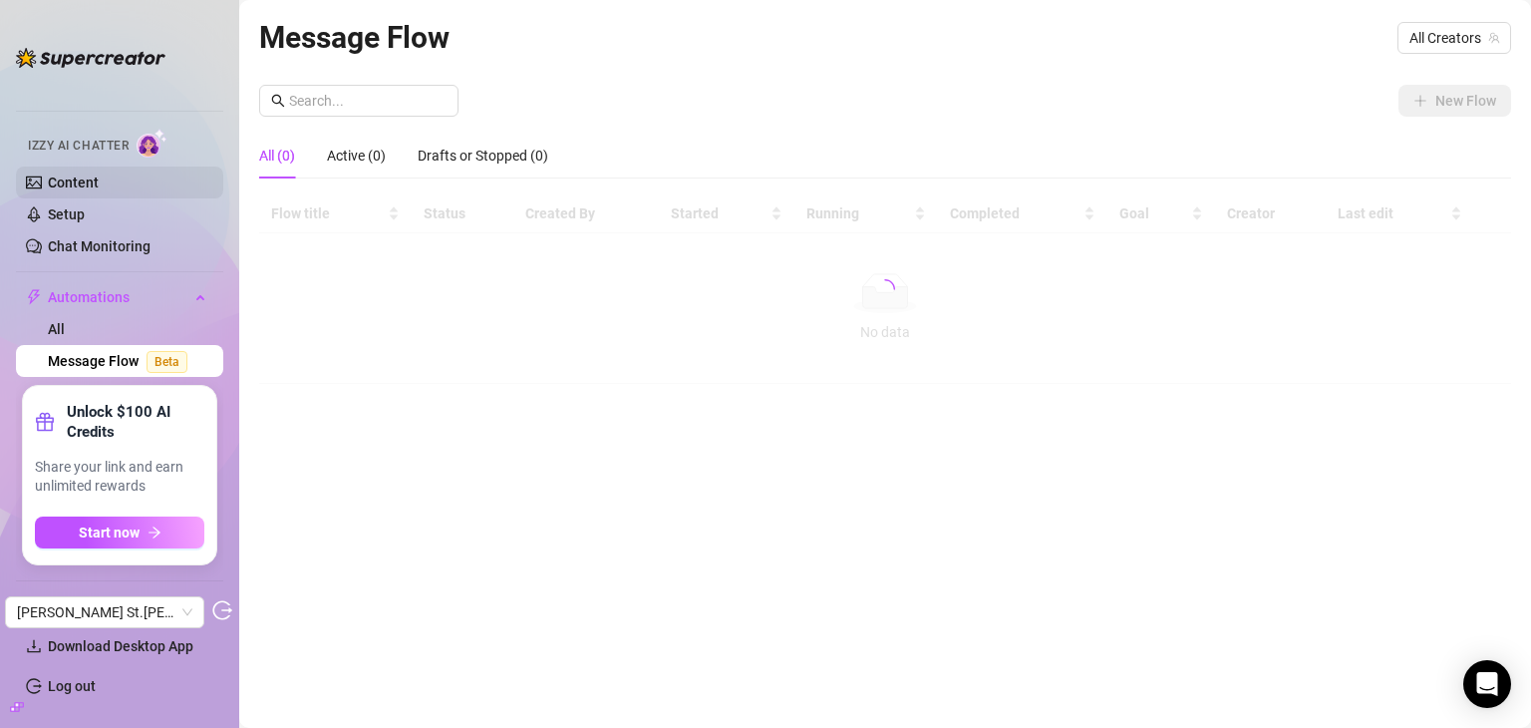
click at [72, 183] on link "Content" at bounding box center [73, 182] width 51 height 16
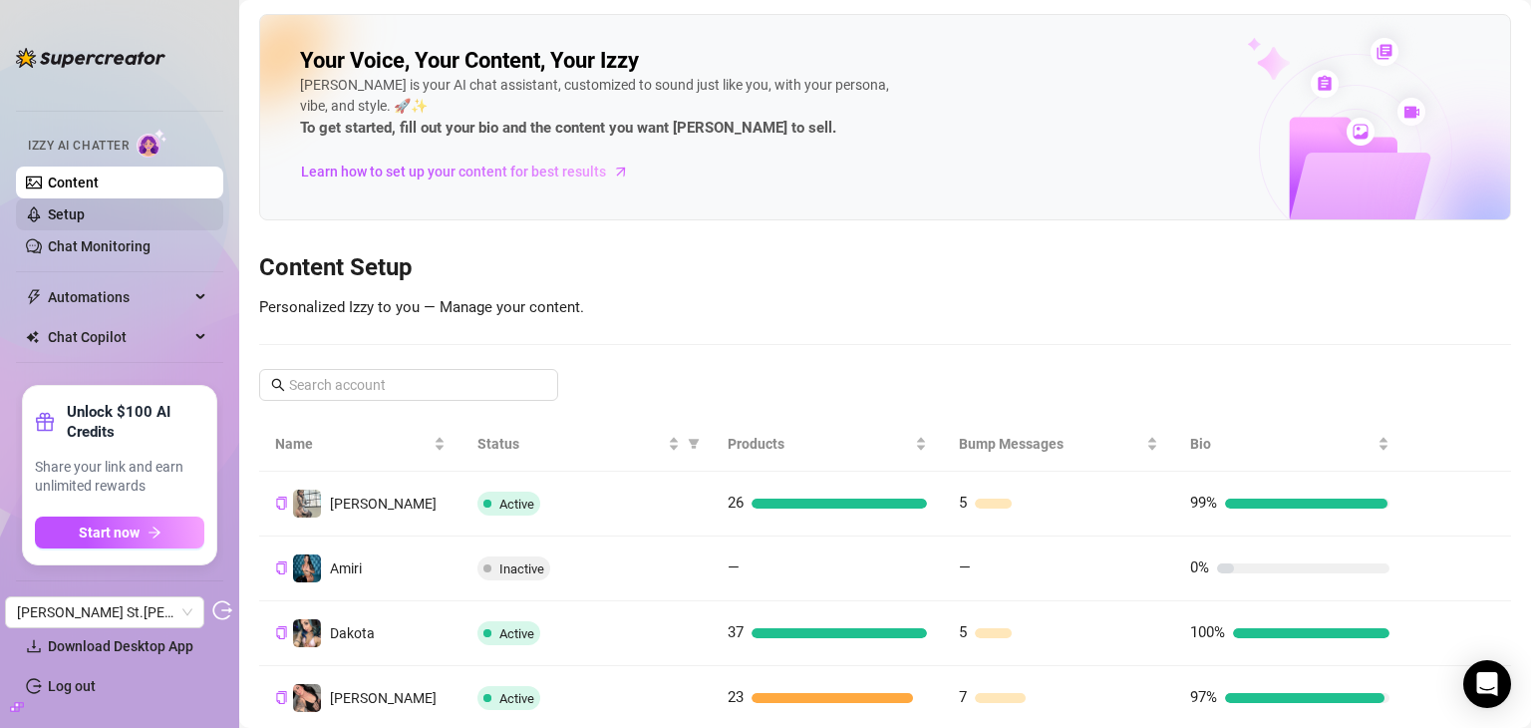
click at [75, 208] on link "Setup" at bounding box center [66, 214] width 37 height 16
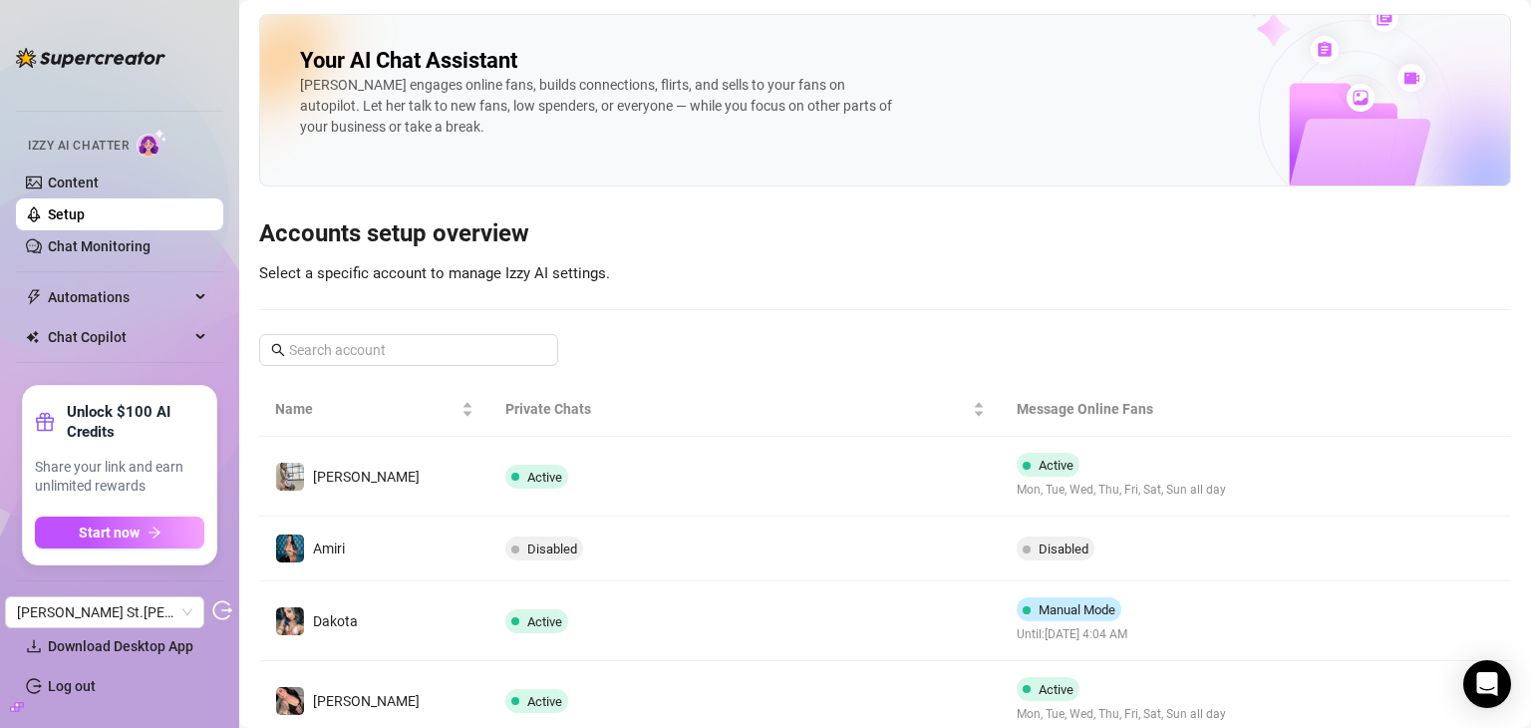
drag, startPoint x: 98, startPoint y: 149, endPoint x: 220, endPoint y: 121, distance: 125.7
click at [220, 121] on ul "Home Creator Analytics Team Analytics Izzy AI Chatter Content Setup Chat Monito…" at bounding box center [119, 228] width 207 height 300
click at [77, 53] on img at bounding box center [91, 58] width 150 height 20
click at [340, 47] on h2 "Your AI Chat Assistant" at bounding box center [408, 61] width 217 height 28
click at [73, 284] on span "Automations" at bounding box center [119, 297] width 142 height 32
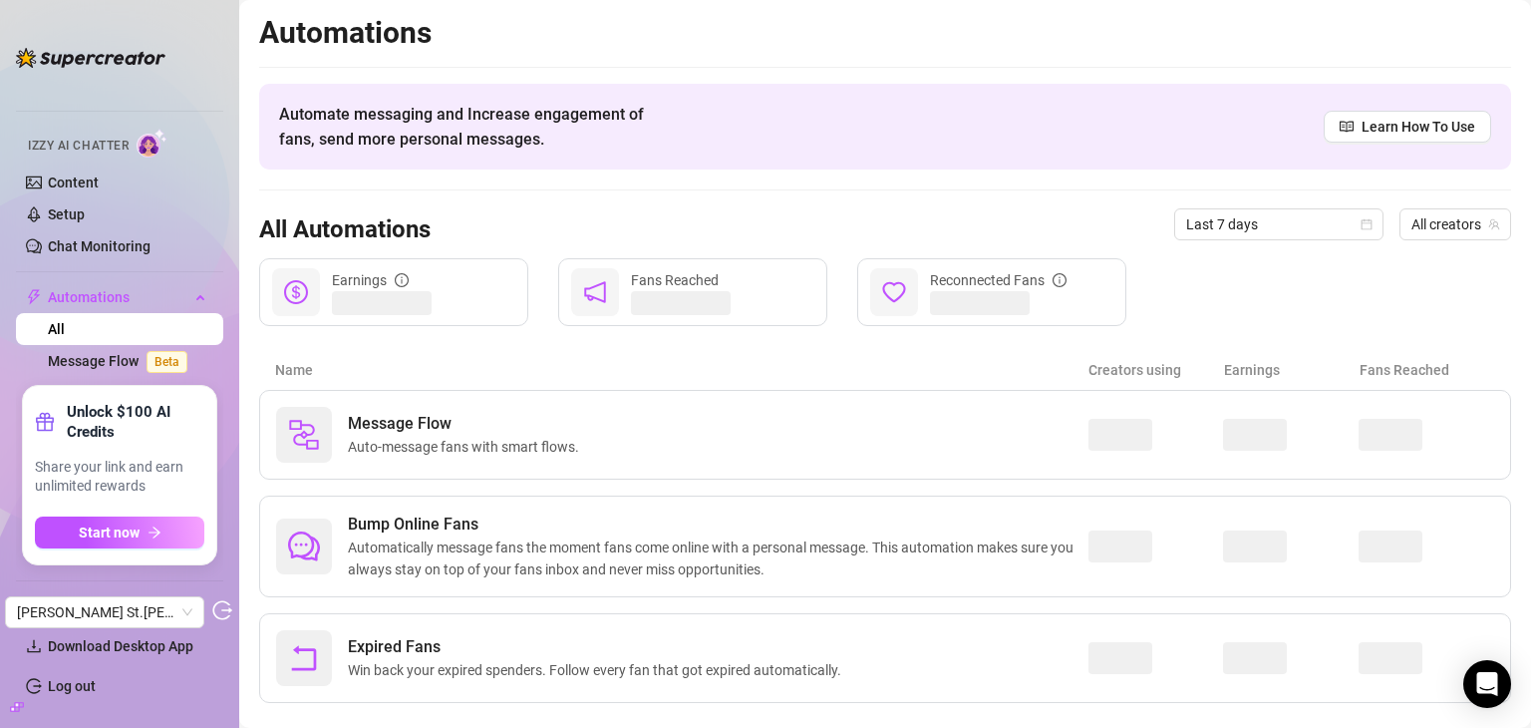
scroll to position [128, 0]
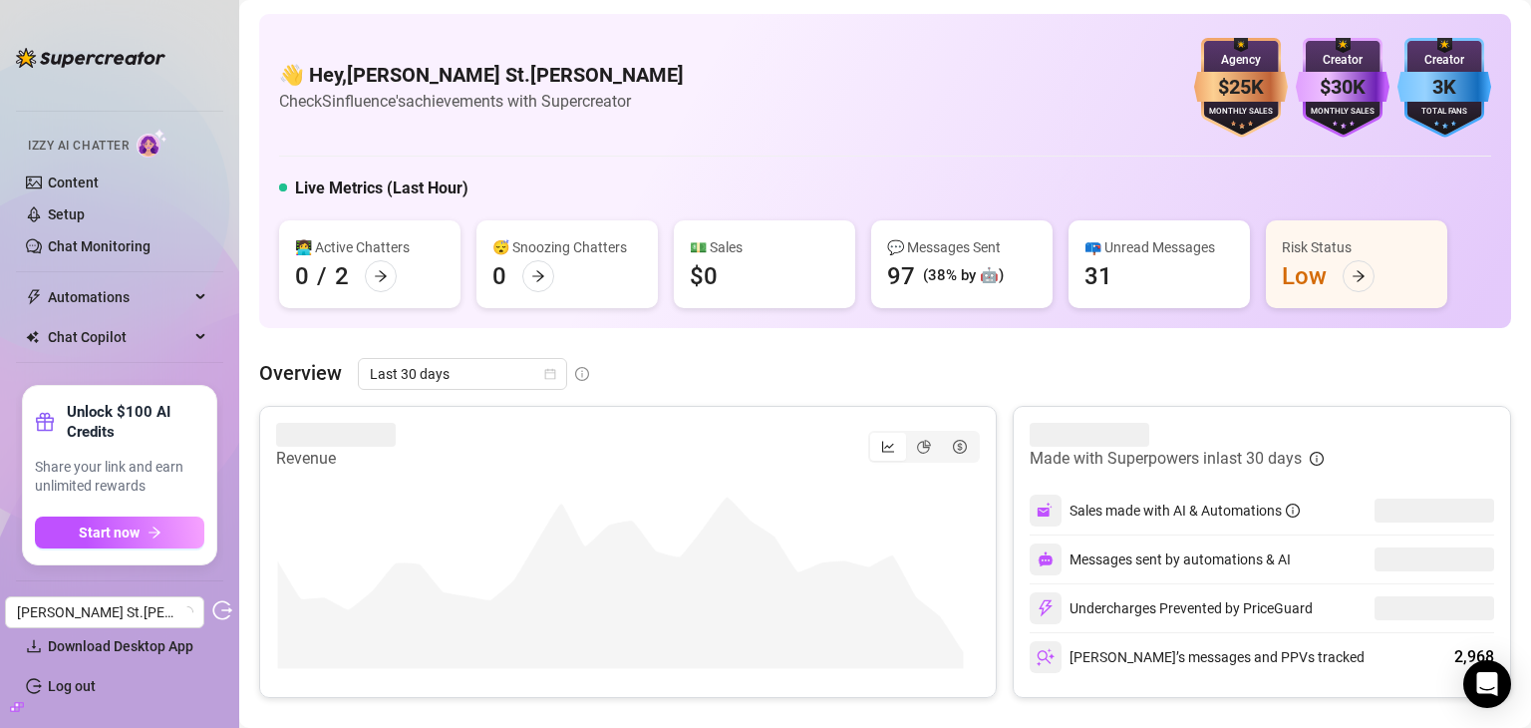
click at [112, 61] on img at bounding box center [91, 58] width 150 height 20
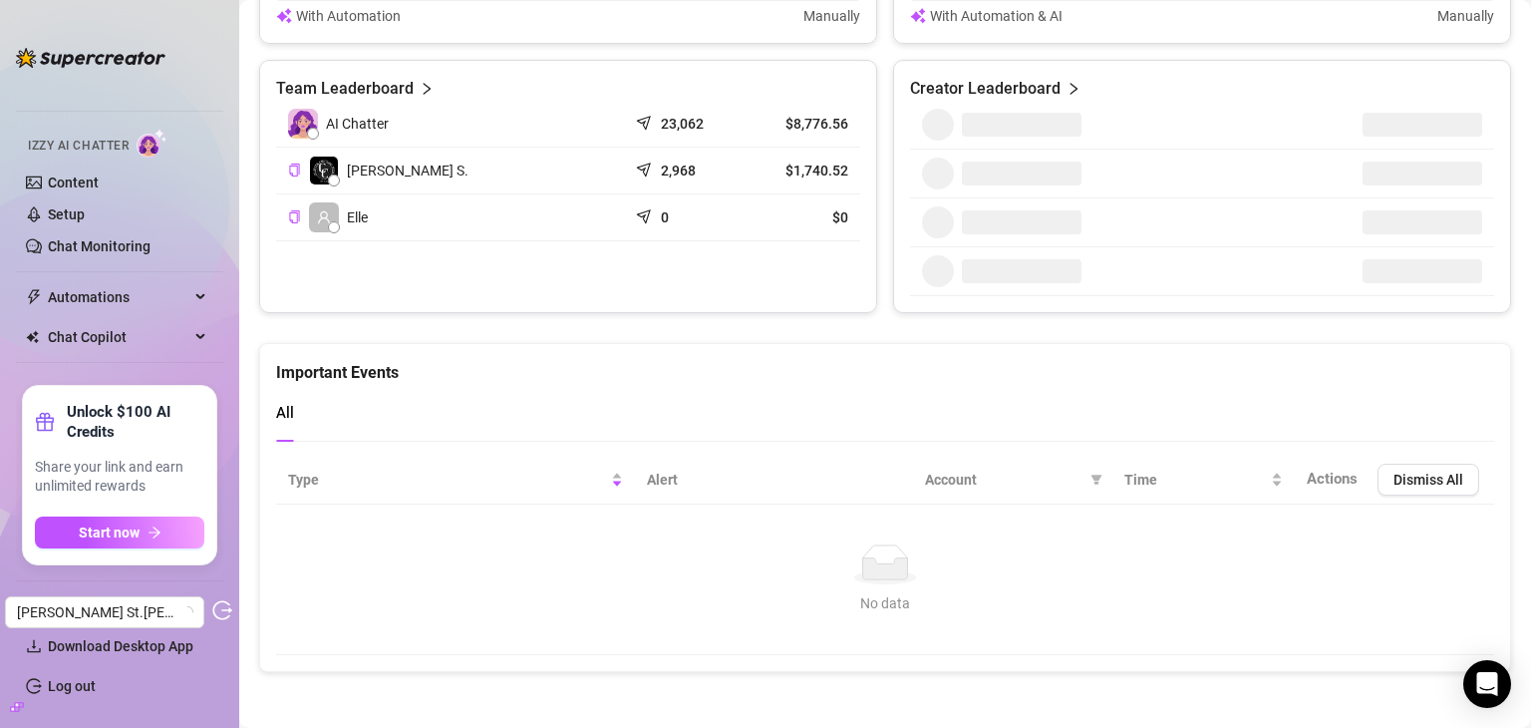
scroll to position [98, 0]
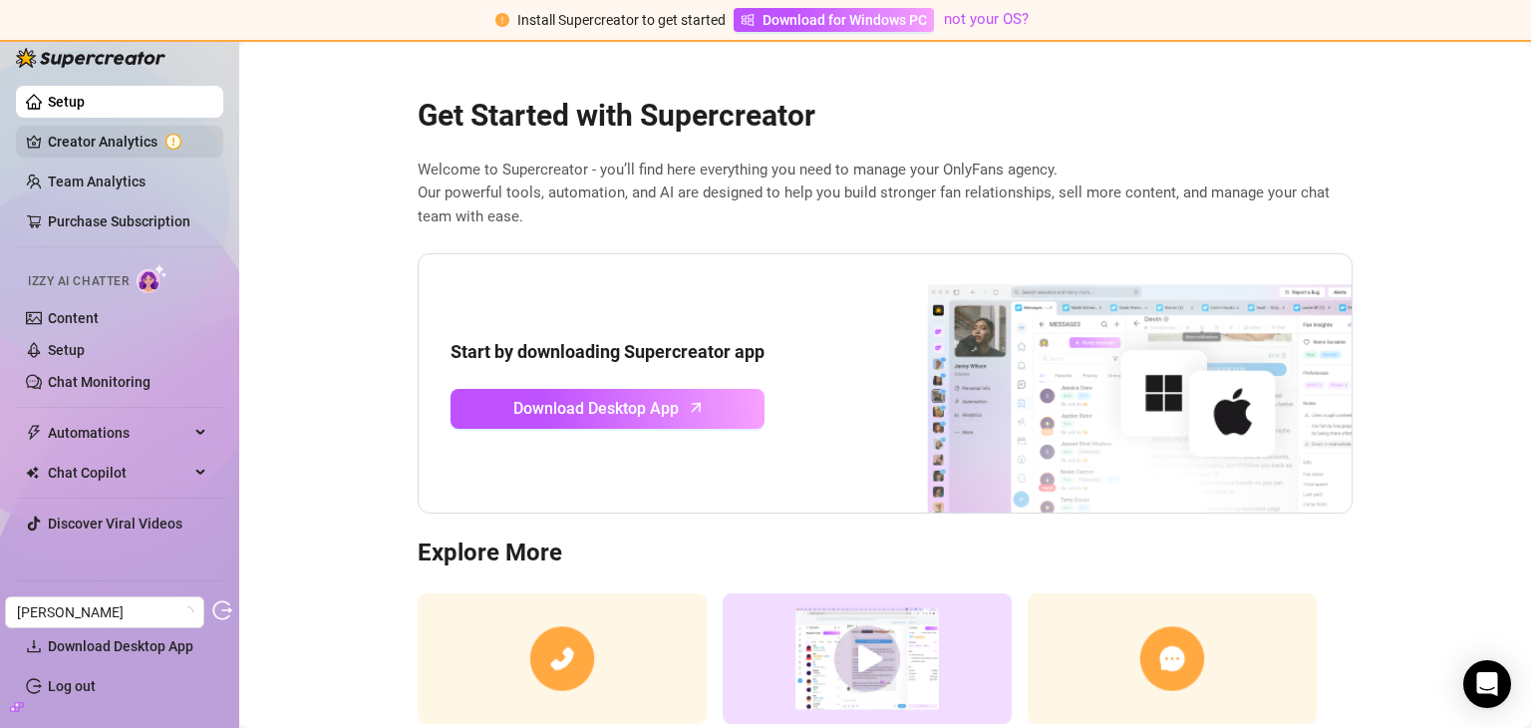
click at [94, 145] on link "Creator Analytics" at bounding box center [127, 142] width 159 height 32
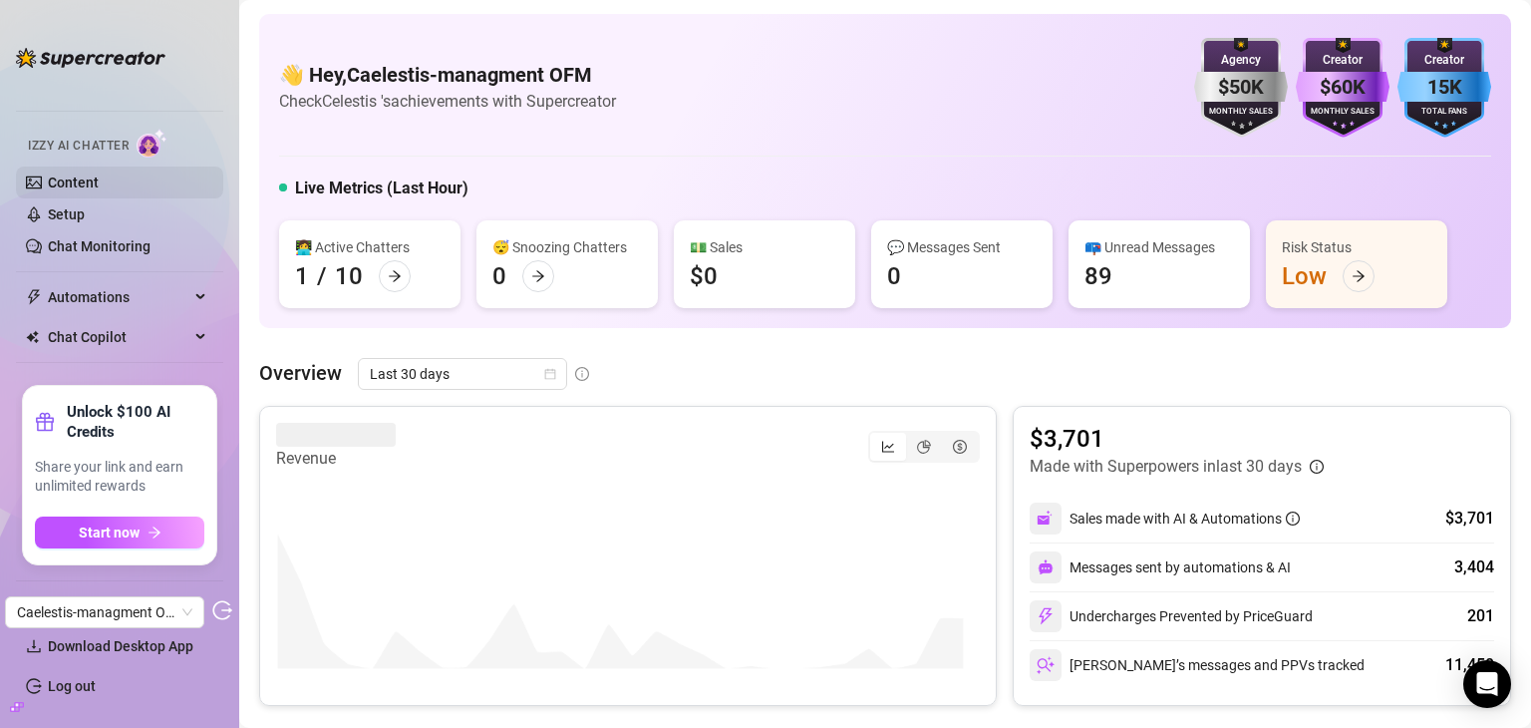
click at [92, 164] on div "Izzy AI Chatter" at bounding box center [117, 143] width 211 height 45
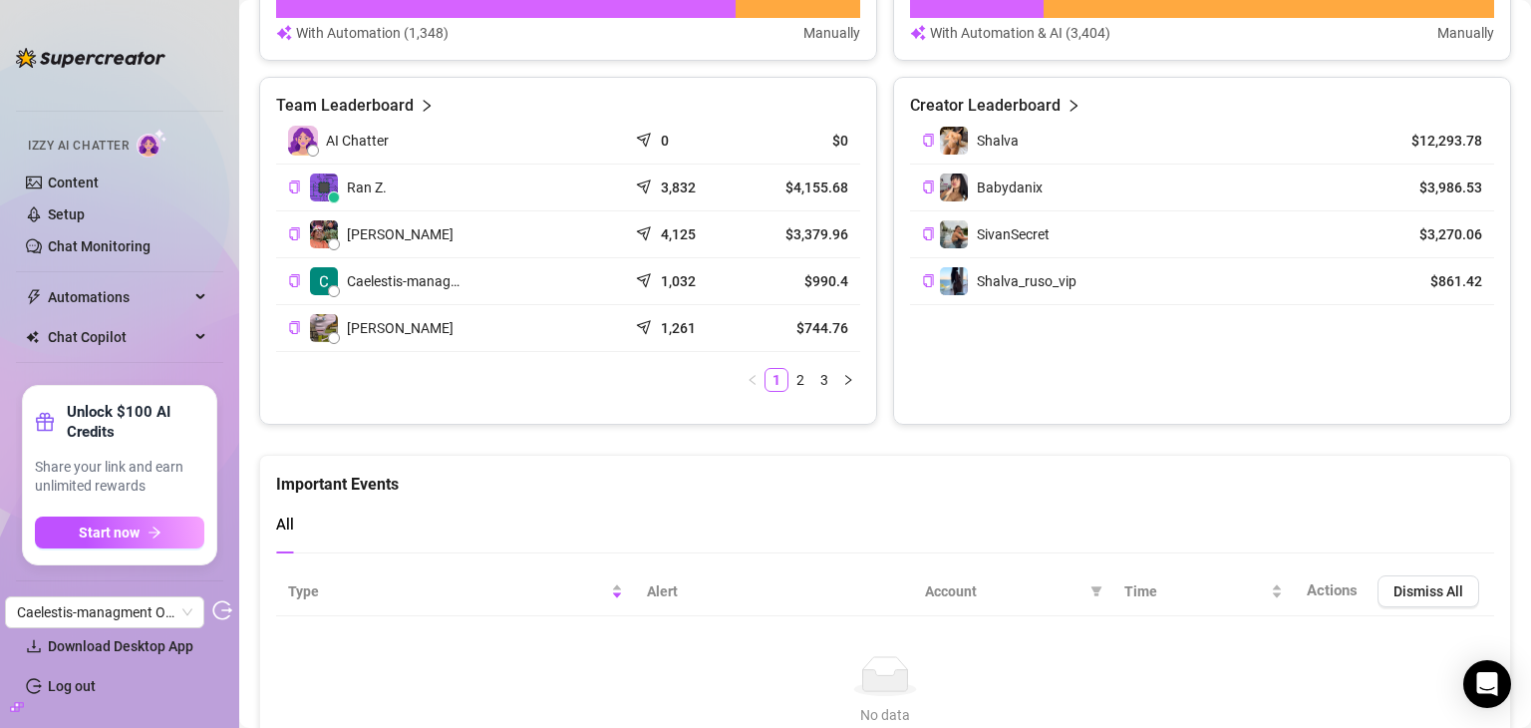
scroll to position [842, 0]
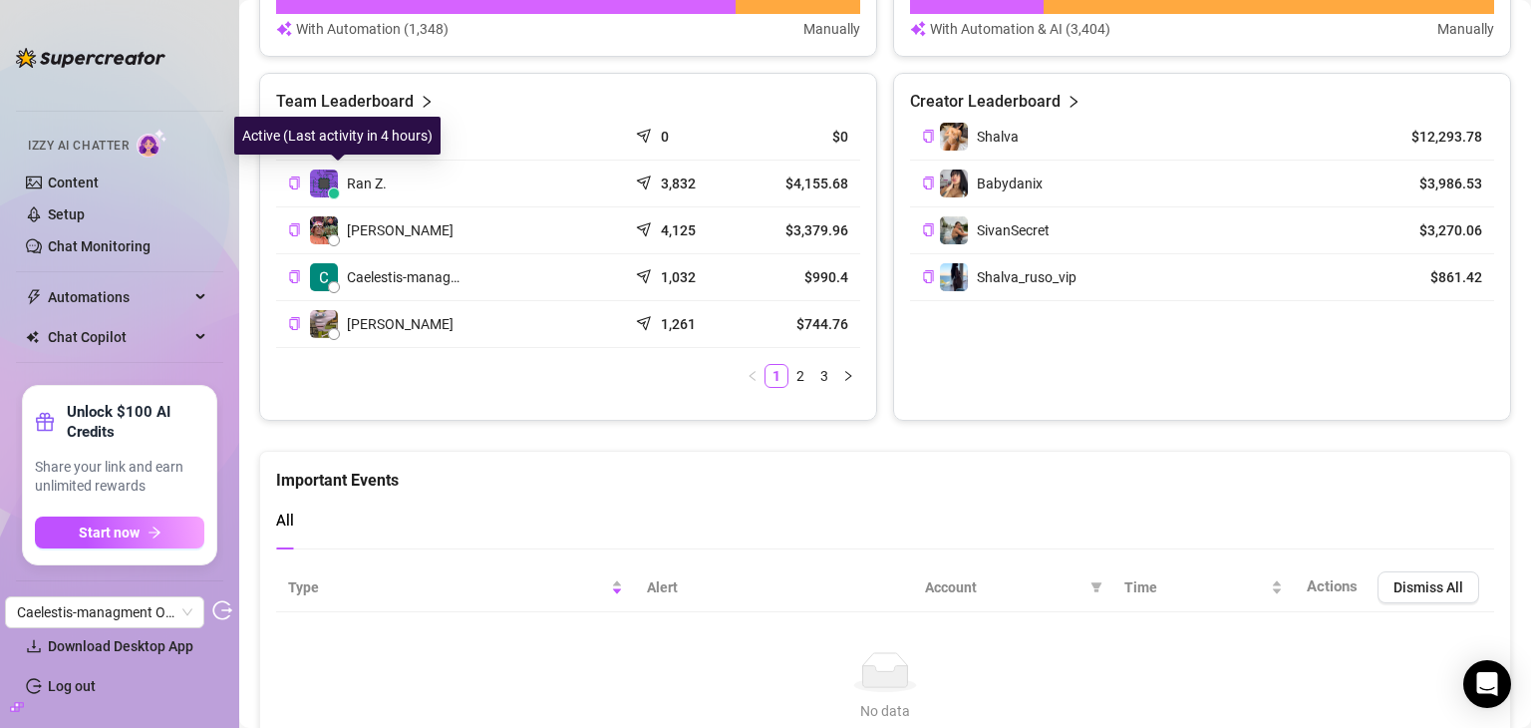
click at [360, 184] on span "Ran Z." at bounding box center [367, 183] width 40 height 22
click at [351, 187] on span "Ran Z." at bounding box center [367, 183] width 40 height 22
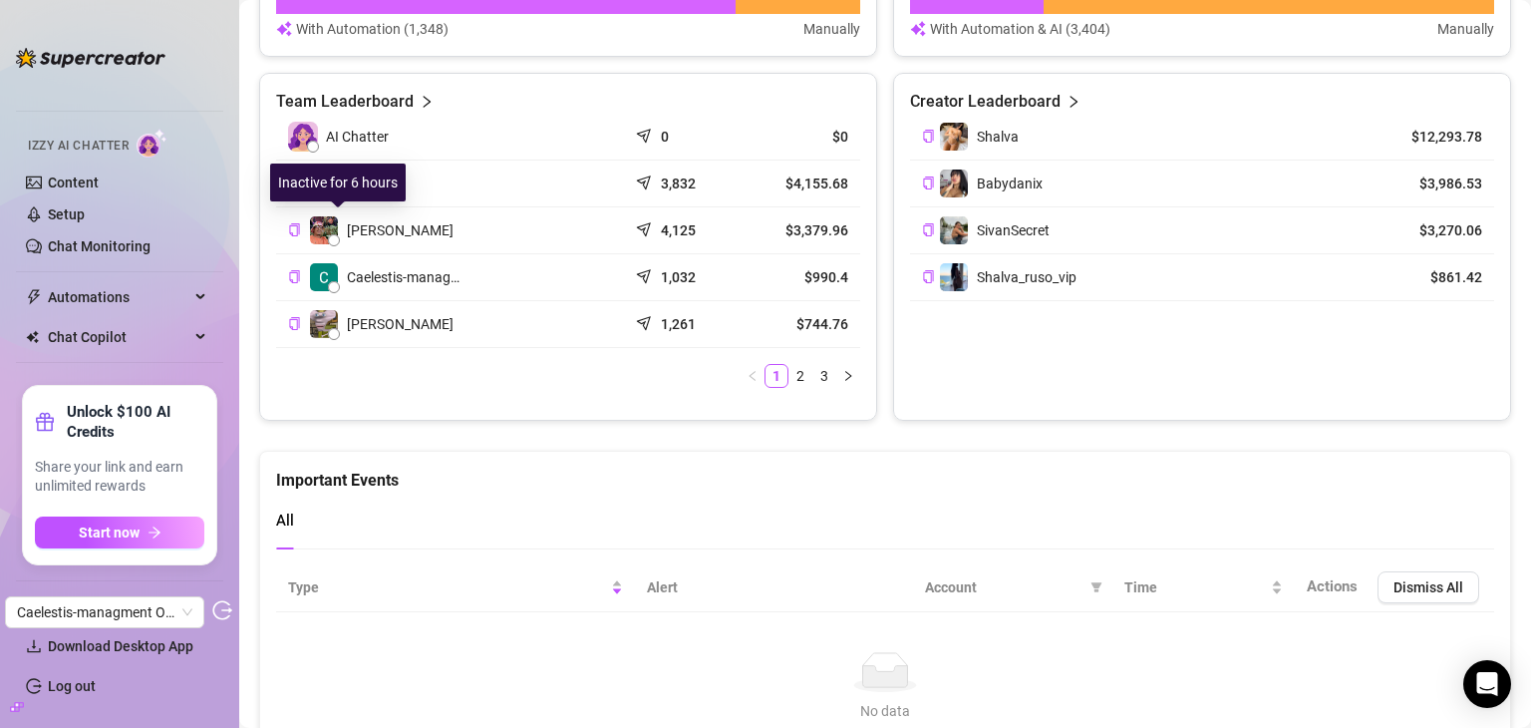
click at [357, 228] on span "[PERSON_NAME]" at bounding box center [400, 230] width 107 height 22
drag, startPoint x: 983, startPoint y: 129, endPoint x: 1069, endPoint y: 99, distance: 90.8
click at [1069, 99] on div "Creator Leaderboard Shalva $12,293.78 Babydanix $3,986.53 SivanSecret $3,270.06…" at bounding box center [1202, 195] width 584 height 211
click at [1069, 99] on icon "right" at bounding box center [1074, 102] width 14 height 14
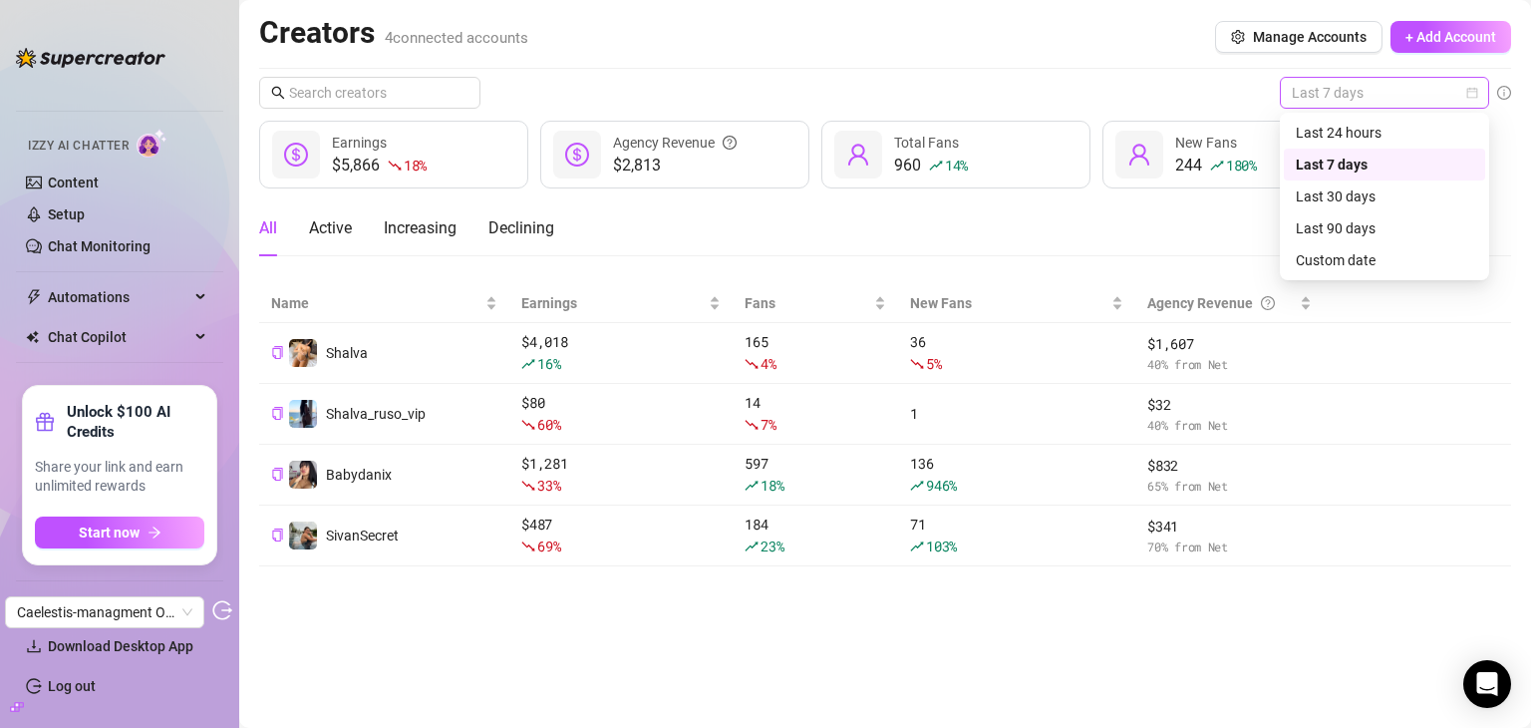
click at [1375, 85] on span "Last 7 days" at bounding box center [1384, 93] width 185 height 30
click at [1364, 119] on div "Last 24 hours" at bounding box center [1384, 133] width 201 height 32
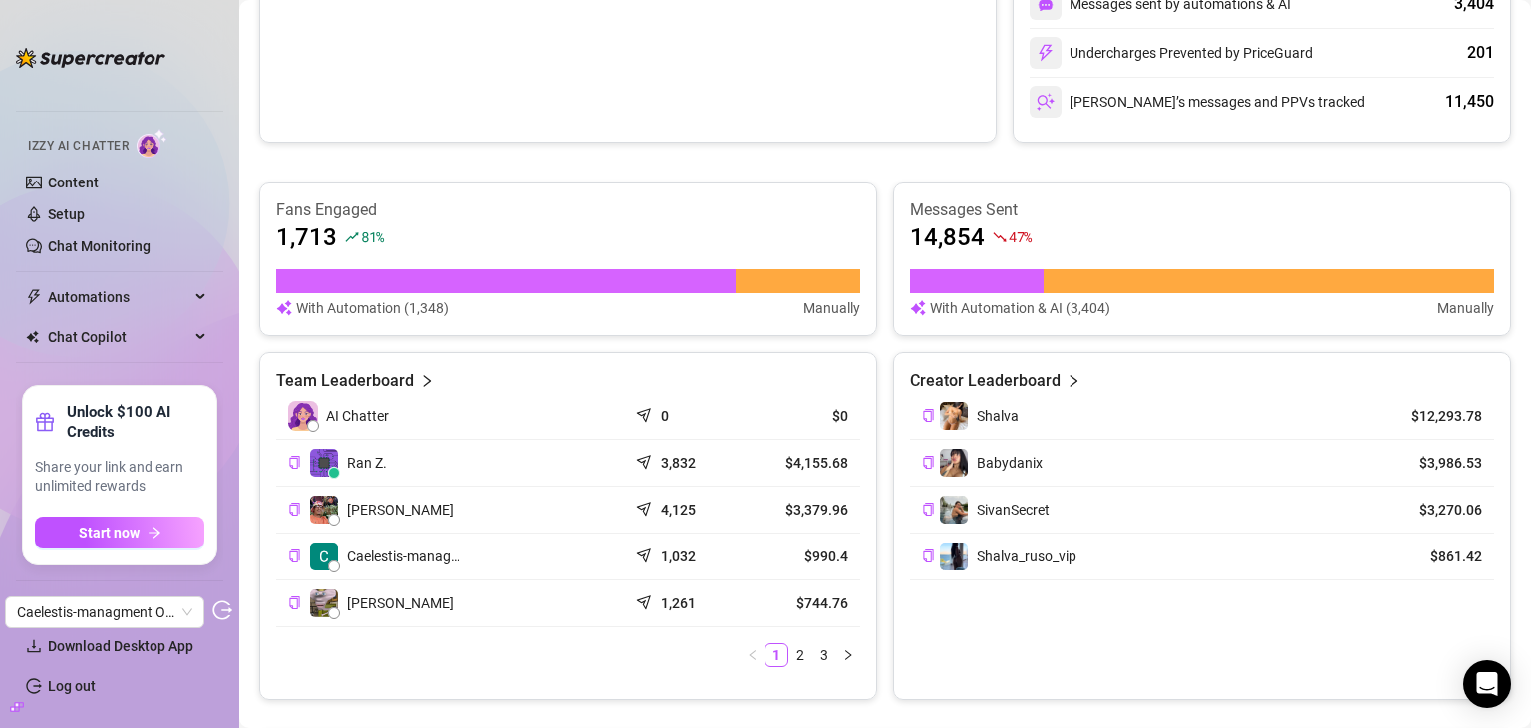
scroll to position [683, 0]
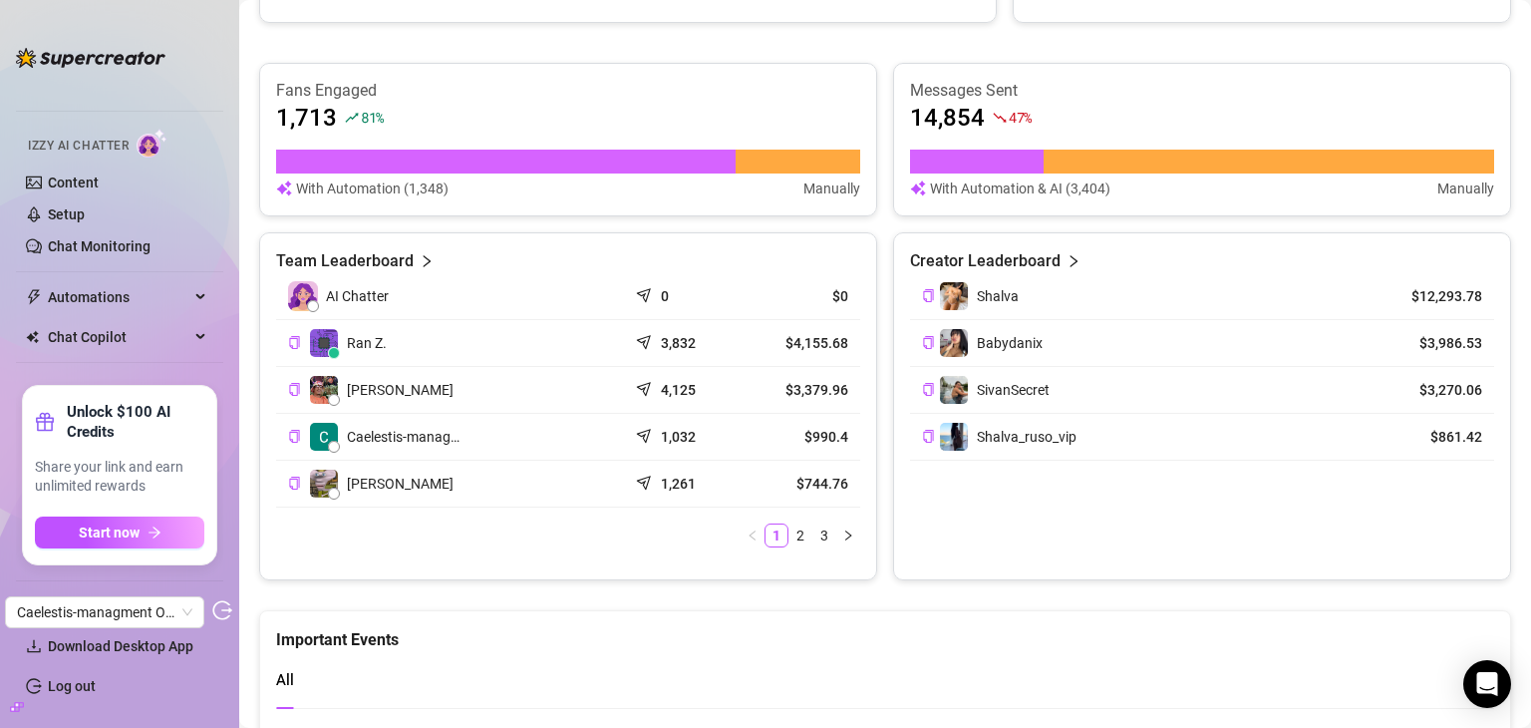
click at [414, 265] on div "Team Leaderboard" at bounding box center [568, 261] width 584 height 24
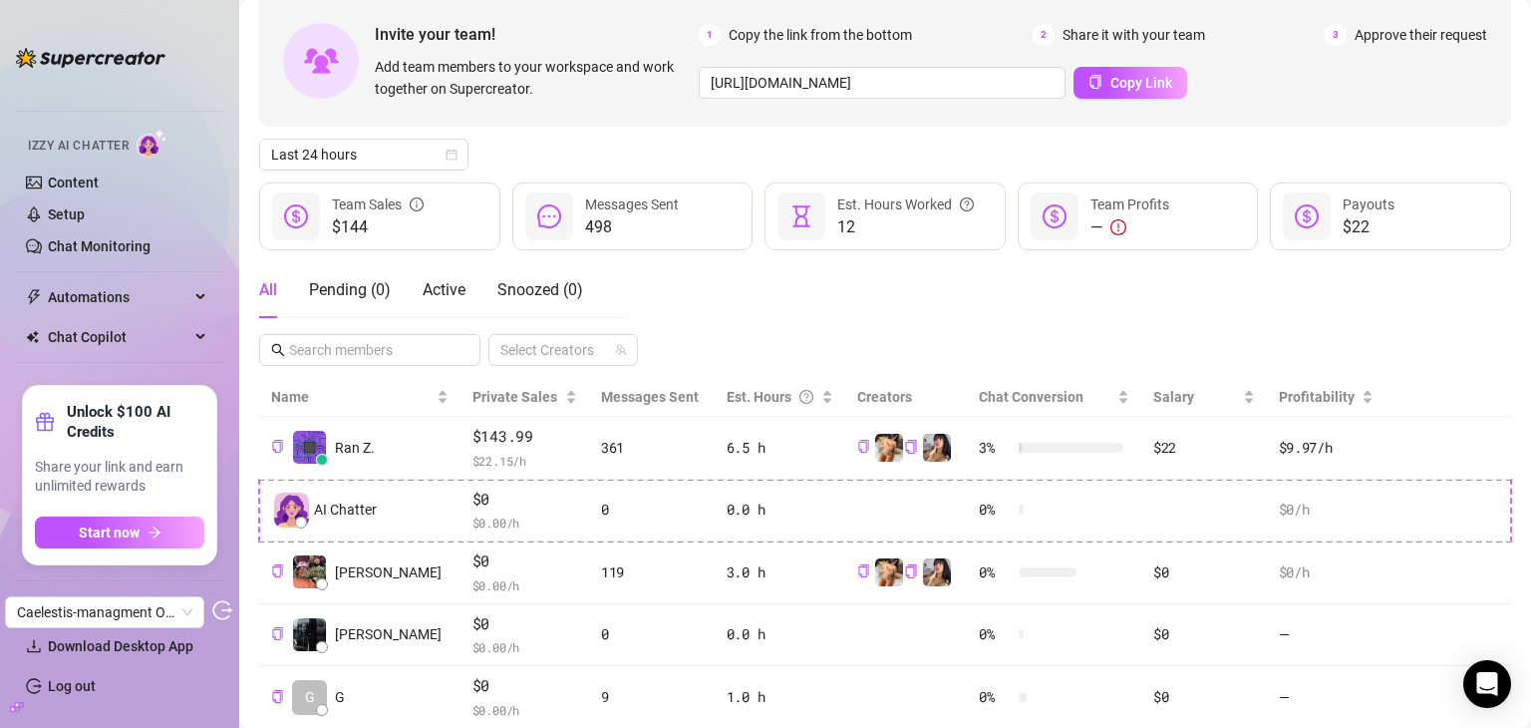
scroll to position [99, 0]
